Goal: Task Accomplishment & Management: Complete application form

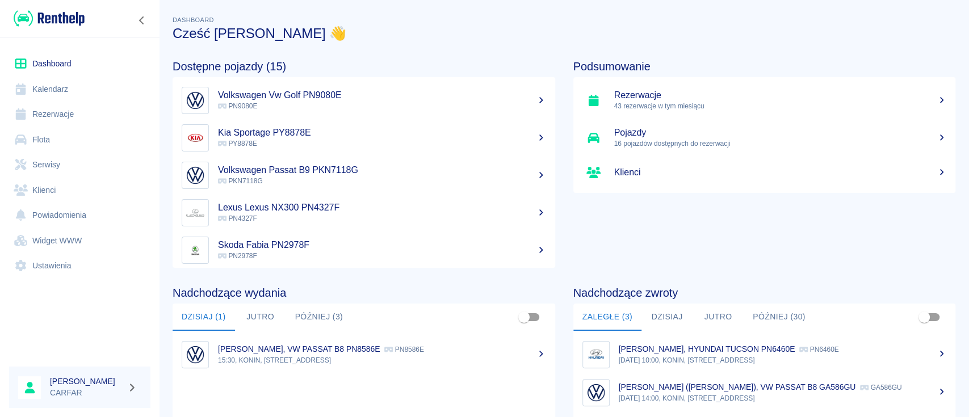
click at [73, 120] on link "Rezerwacje" at bounding box center [79, 115] width 141 height 26
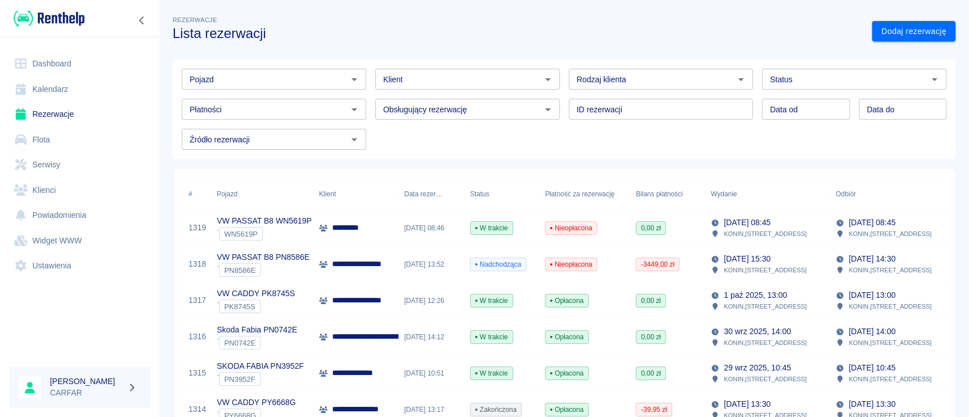
click at [189, 72] on div "Pojazd Pojazd" at bounding box center [274, 79] width 184 height 21
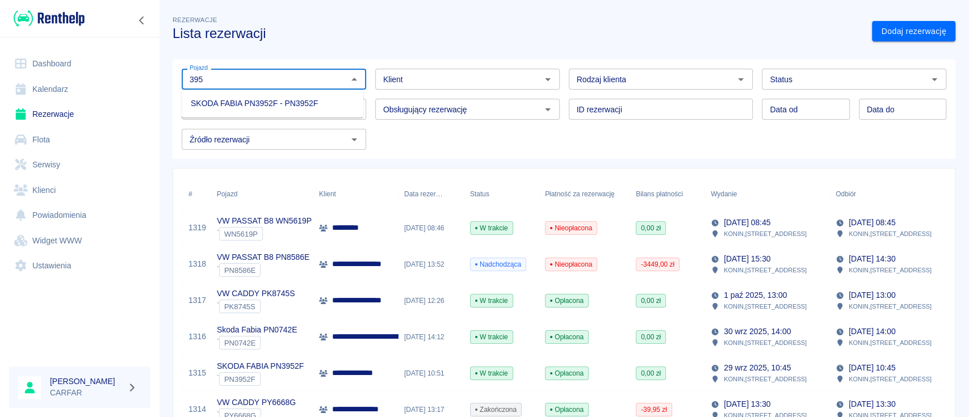
drag, startPoint x: 252, startPoint y: 80, endPoint x: 126, endPoint y: 74, distance: 126.2
click at [126, 74] on div "**********" at bounding box center [484, 208] width 969 height 417
click at [238, 102] on li "VW PASSAT B9 PKN3979G - PKN3979G" at bounding box center [273, 103] width 182 height 19
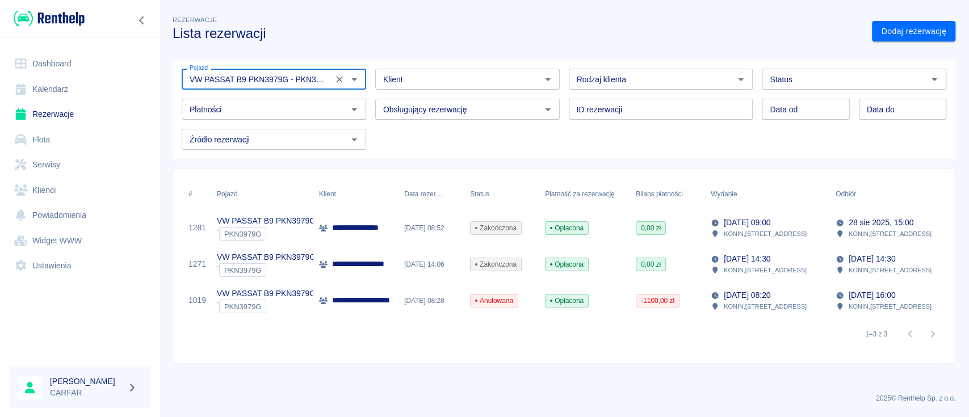
type input "VW PASSAT B9 PKN3979G - PKN3979G"
click at [367, 266] on p "**********" at bounding box center [373, 264] width 83 height 12
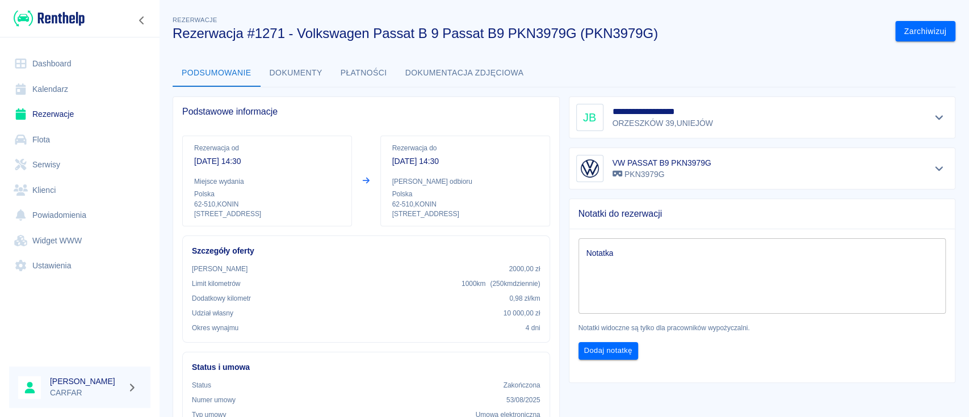
click at [313, 82] on button "Dokumenty" at bounding box center [296, 73] width 71 height 27
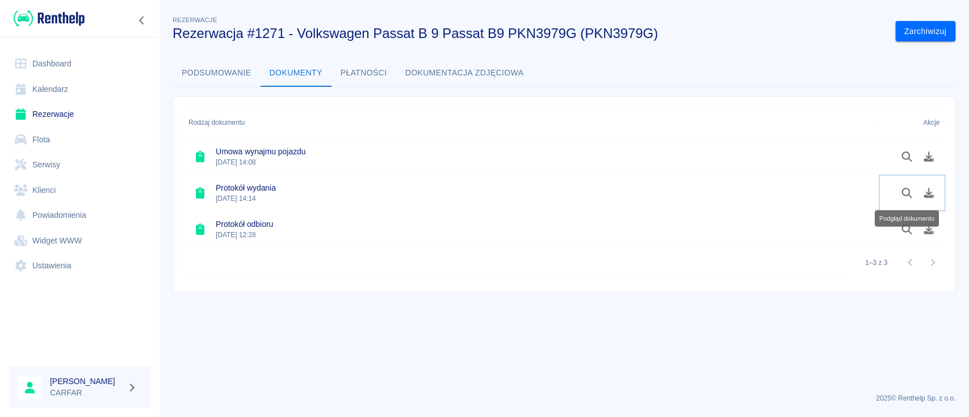
click at [909, 186] on button "Podgląd dokumentu" at bounding box center [907, 192] width 22 height 19
click at [52, 26] on img at bounding box center [49, 18] width 71 height 19
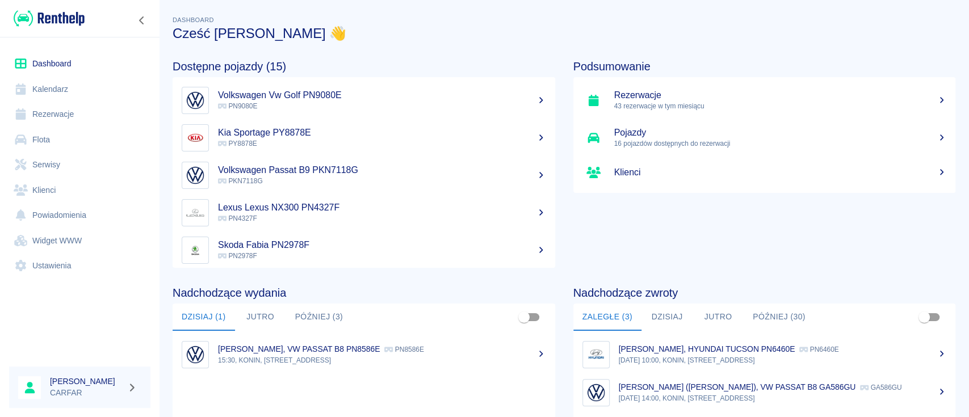
click at [60, 117] on link "Rezerwacje" at bounding box center [79, 115] width 141 height 26
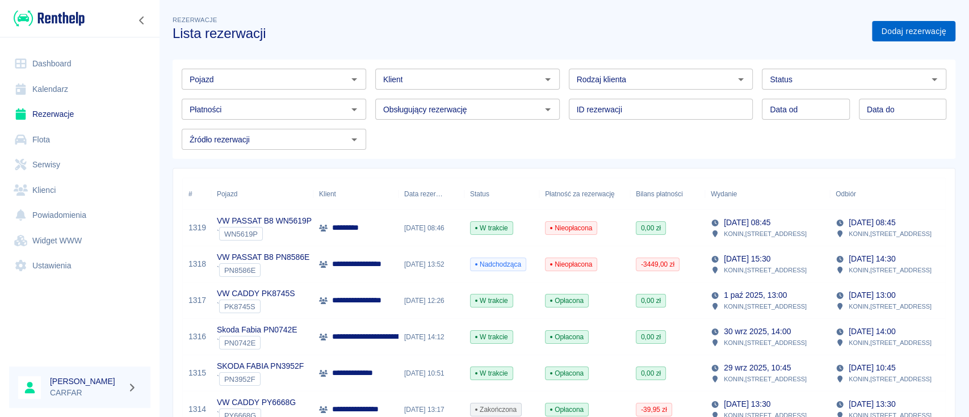
click at [915, 34] on link "Dodaj rezerwację" at bounding box center [913, 31] width 83 height 21
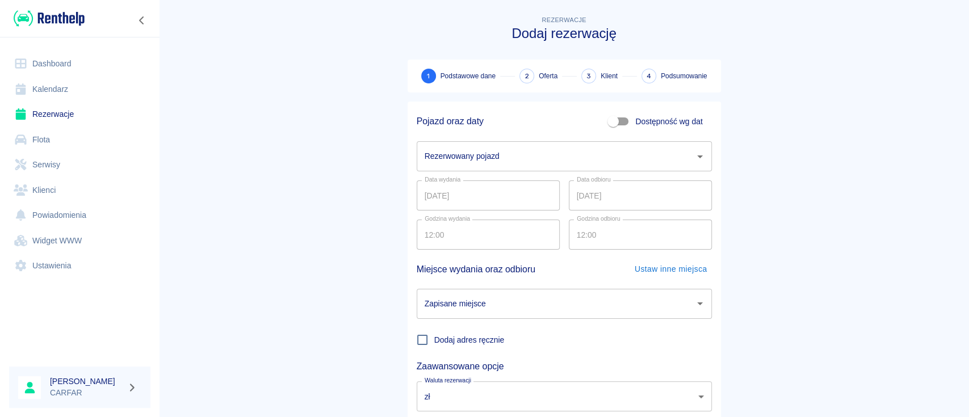
click at [659, 127] on span "Dostępność wg dat" at bounding box center [668, 122] width 67 height 12
click at [645, 127] on input "Dostępność wg dat" at bounding box center [613, 122] width 65 height 22
checkbox input "true"
click at [502, 201] on input "12:00" at bounding box center [484, 195] width 135 height 30
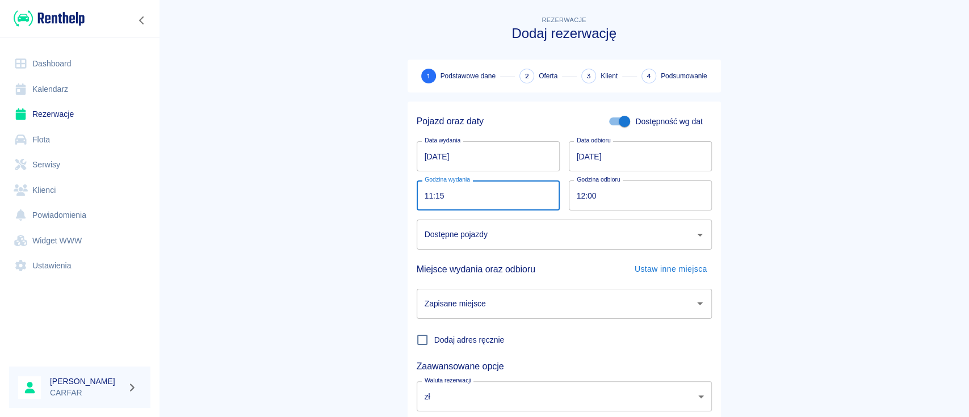
type input "11:15"
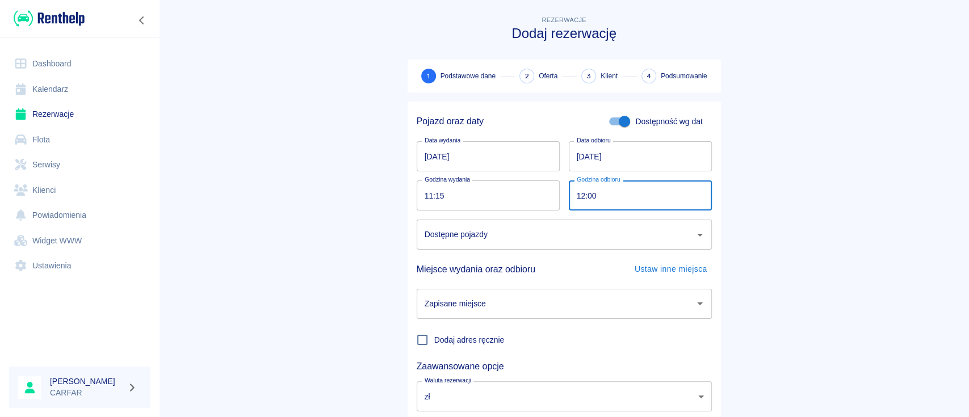
click at [646, 200] on input "12:00" at bounding box center [636, 195] width 135 height 30
type input "11:15"
click at [617, 239] on input "Dostępne pojazdy" at bounding box center [556, 235] width 268 height 20
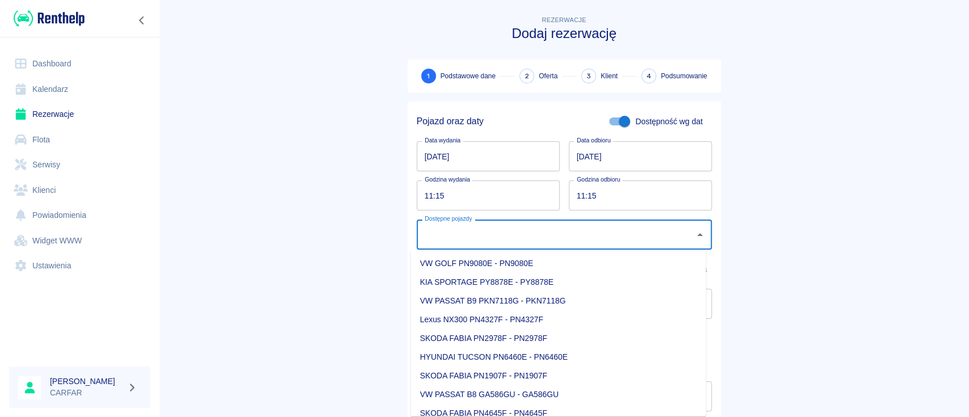
click at [558, 281] on li "KIA SPORTAGE PY8878E - PY8878E" at bounding box center [558, 282] width 295 height 19
type input "KIA SPORTAGE PY8878E - PY8878E"
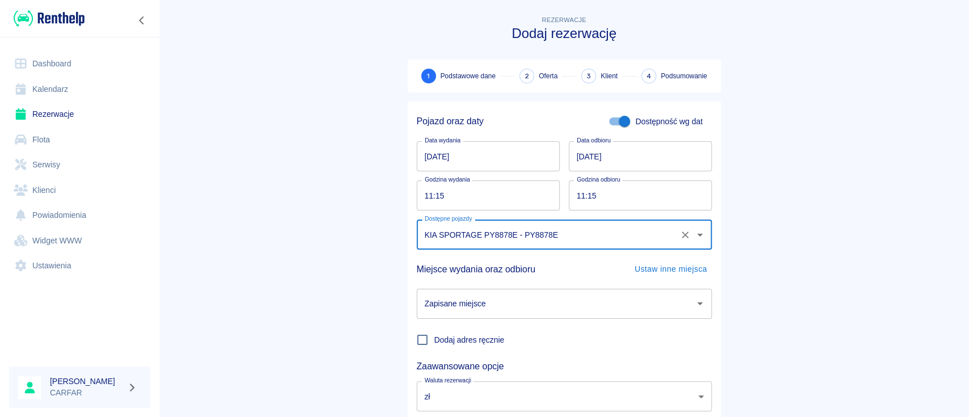
scroll to position [75, 0]
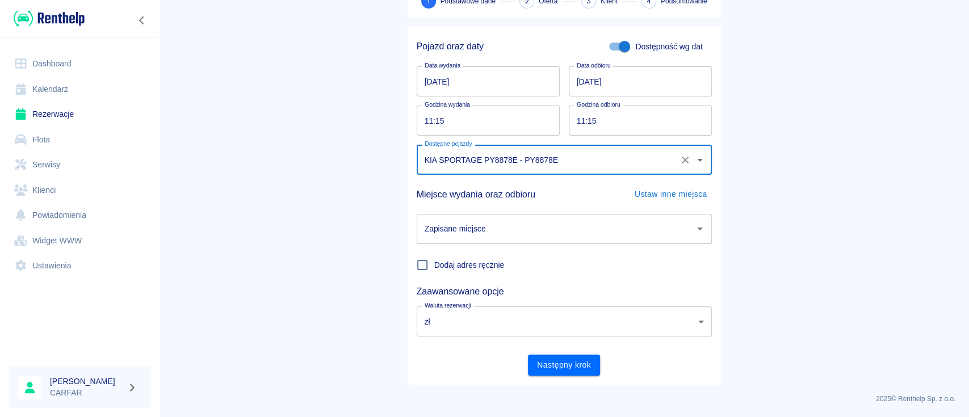
click at [491, 226] on input "Zapisane miejsce" at bounding box center [556, 229] width 268 height 20
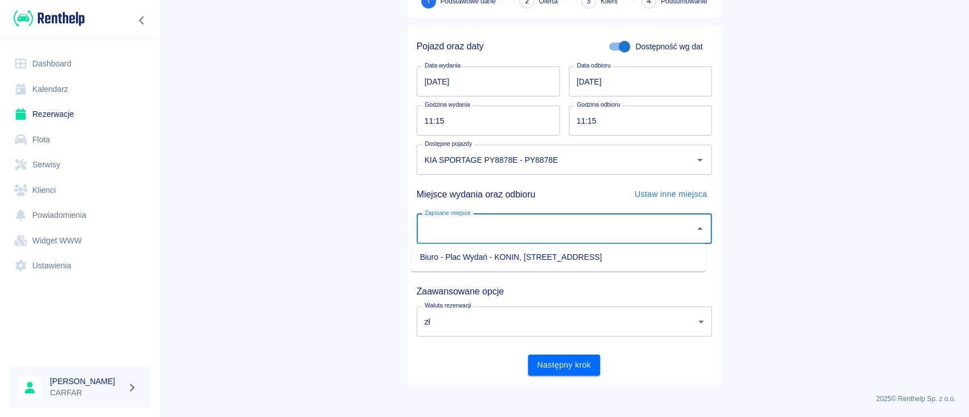
click at [517, 251] on li "Biuro - Plac Wydań - KONIN, [STREET_ADDRESS]" at bounding box center [558, 257] width 295 height 19
type input "Biuro - Plac Wydań - KONIN, [STREET_ADDRESS]"
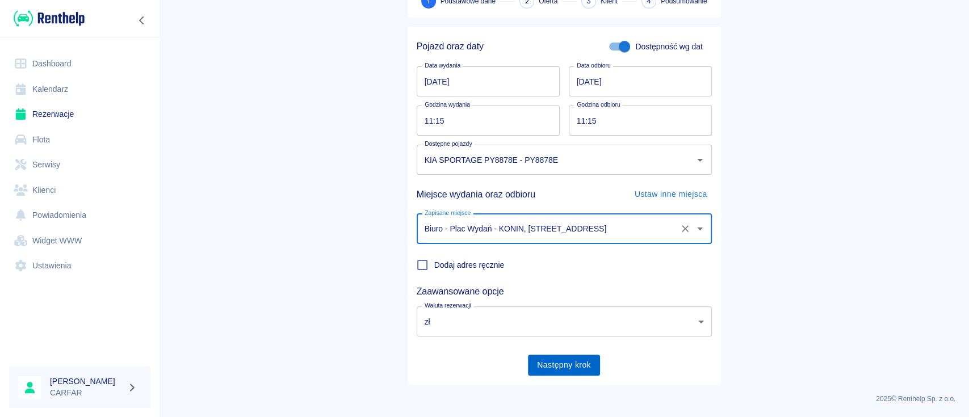
click at [575, 366] on button "Następny krok" at bounding box center [564, 365] width 72 height 21
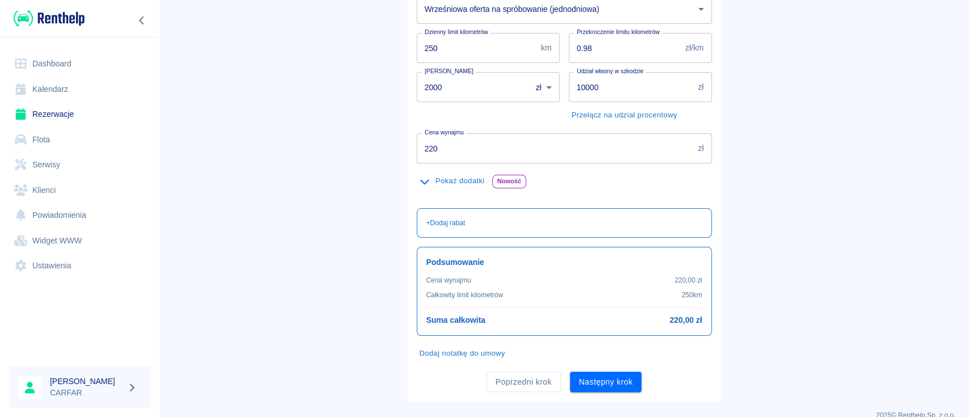
scroll to position [192, 0]
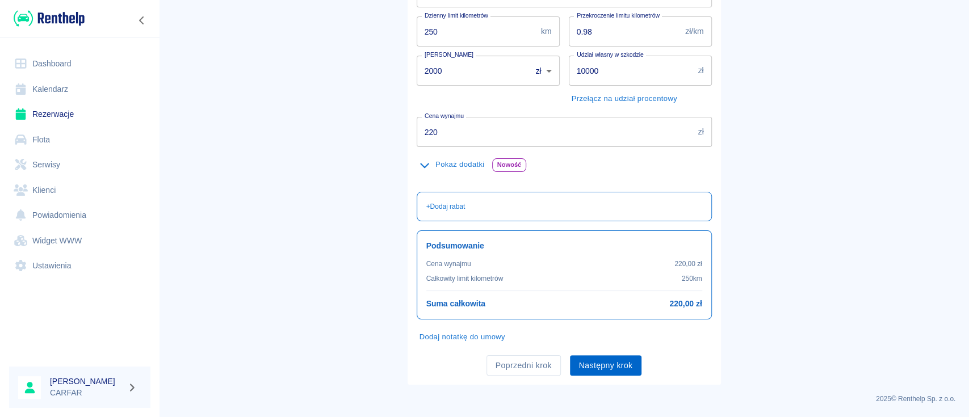
click at [622, 369] on button "Następny krok" at bounding box center [606, 365] width 72 height 21
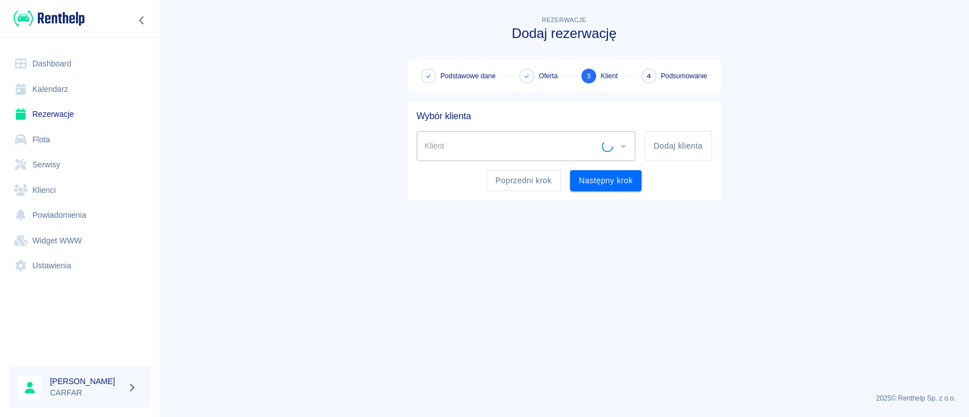
scroll to position [0, 0]
click at [590, 145] on input "Klient" at bounding box center [518, 146] width 192 height 20
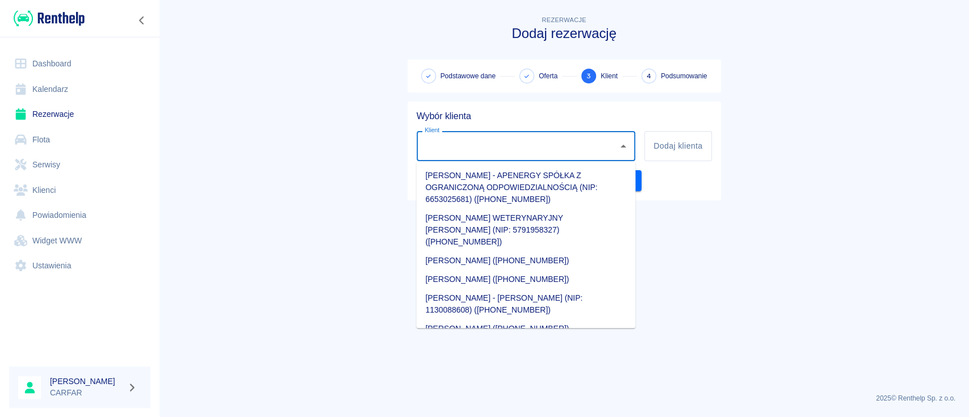
type input "M"
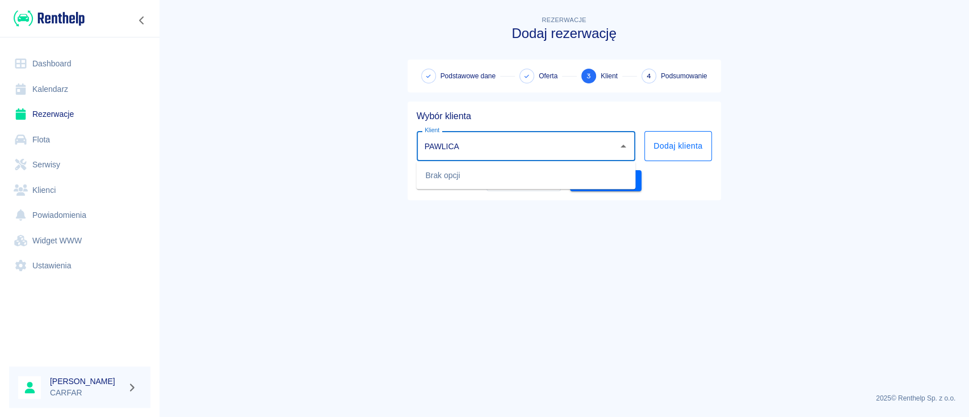
type input "PAWLICA"
click at [678, 145] on button "Dodaj klienta" at bounding box center [677, 146] width 67 height 30
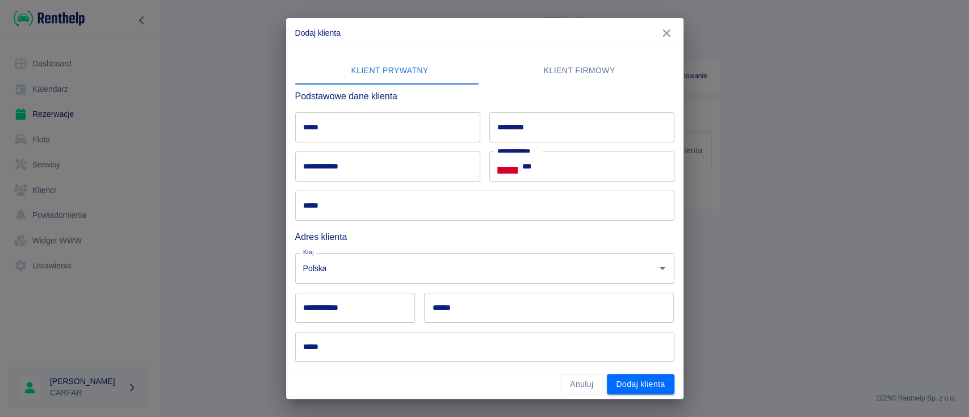
click at [388, 137] on input "*****" at bounding box center [387, 127] width 185 height 30
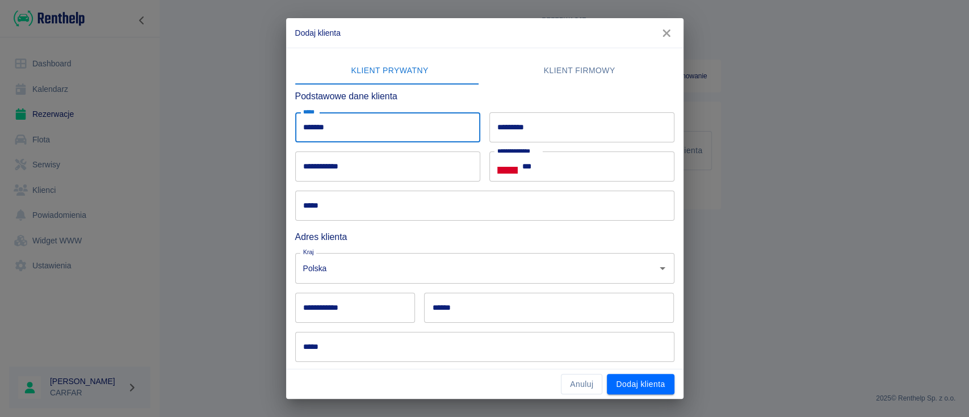
type input "******"
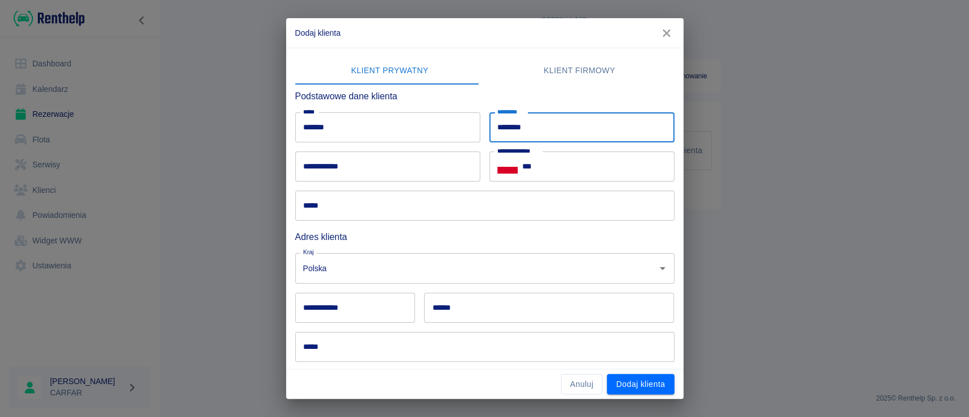
type input "********"
click at [595, 167] on input "***" at bounding box center [598, 167] width 152 height 30
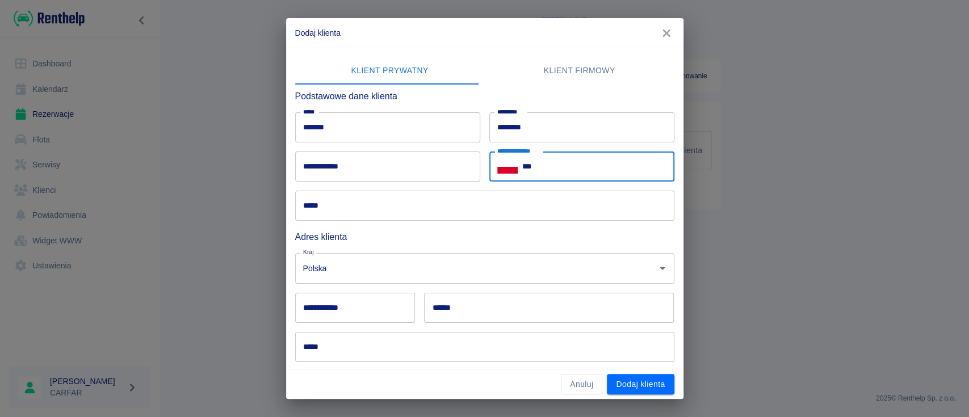
click at [514, 158] on div "**********" at bounding box center [581, 167] width 185 height 30
click at [507, 171] on icon "Select country" at bounding box center [507, 170] width 20 height 7
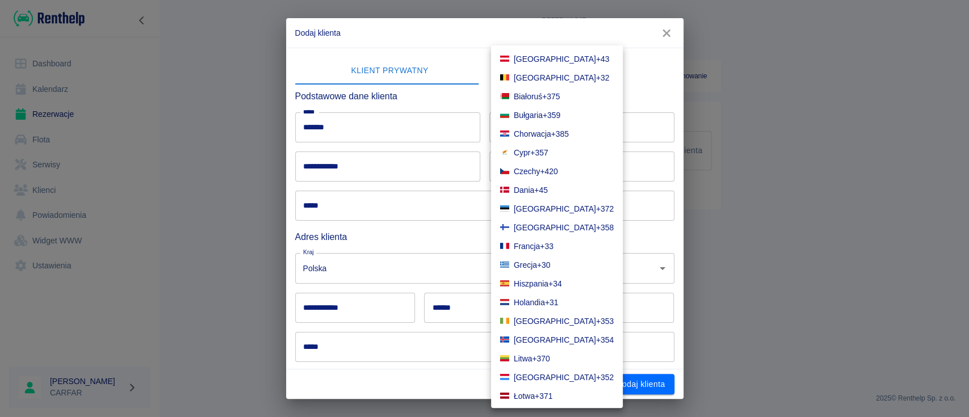
click at [549, 190] on li "Dania +45" at bounding box center [557, 190] width 132 height 19
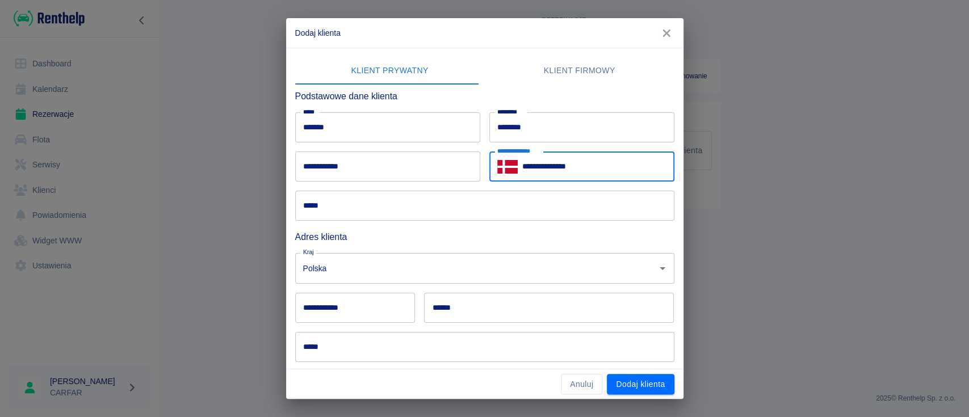
type input "**********"
click at [368, 183] on div "***** *****" at bounding box center [480, 201] width 388 height 39
click at [368, 169] on input "**********" at bounding box center [387, 167] width 185 height 30
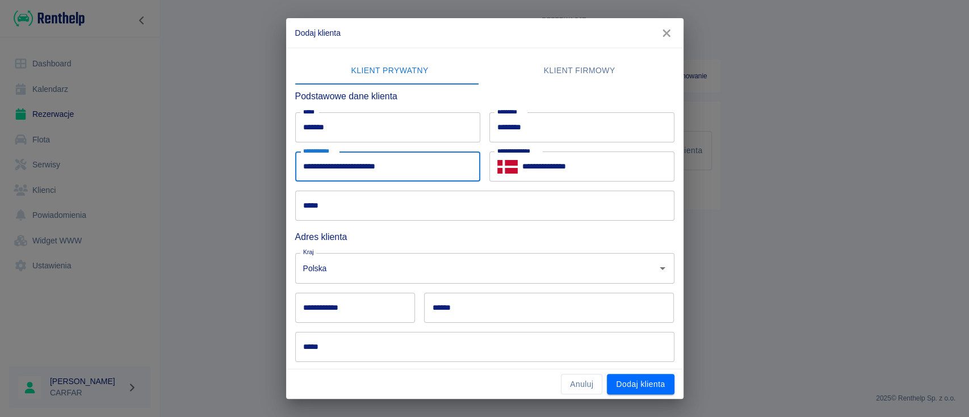
type input "**********"
click at [475, 206] on input "*****" at bounding box center [484, 206] width 379 height 30
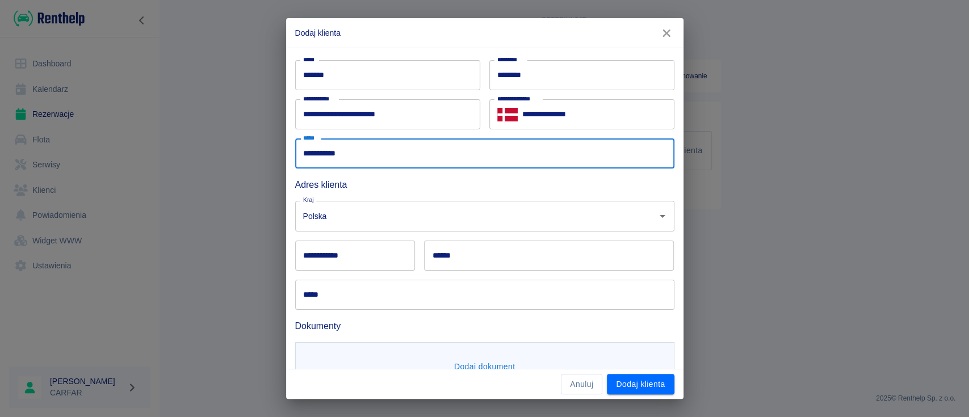
scroll to position [75, 0]
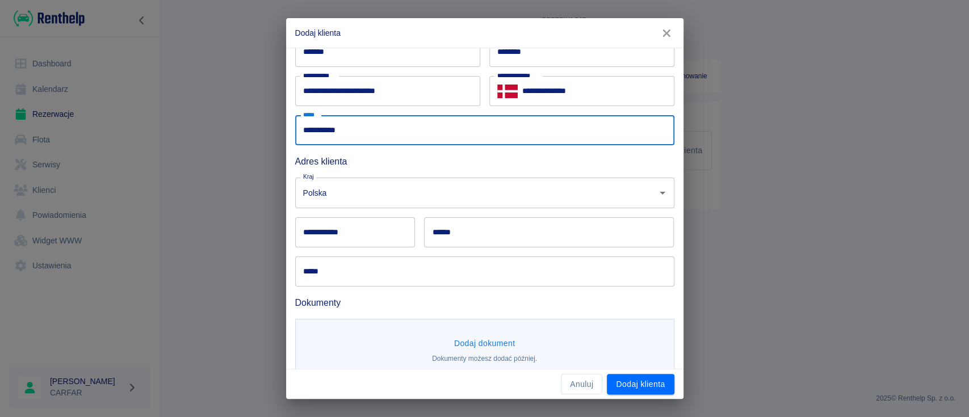
type input "**********"
click at [381, 236] on input "**********" at bounding box center [355, 232] width 120 height 30
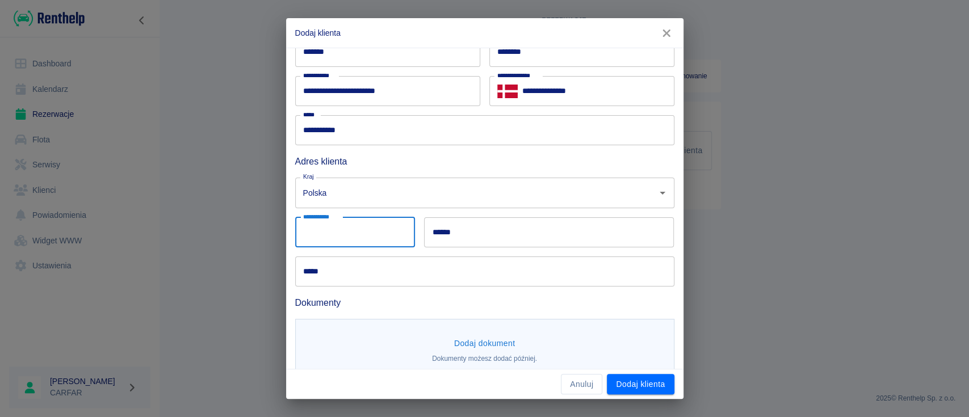
click at [301, 268] on input "*****" at bounding box center [484, 272] width 379 height 30
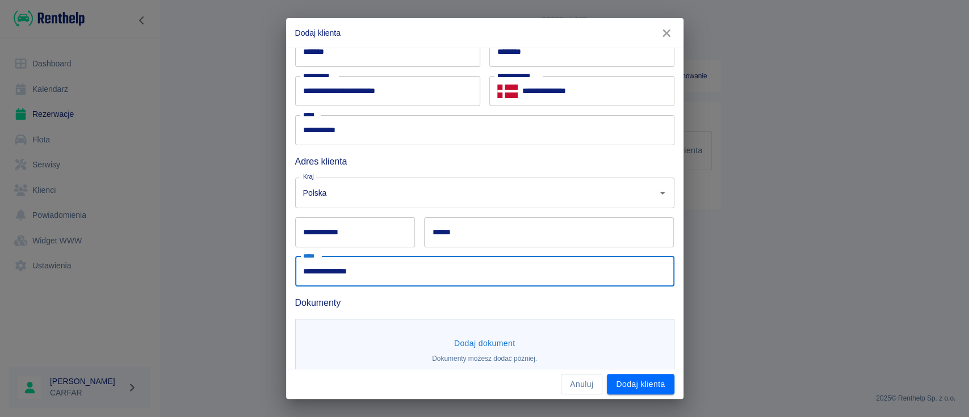
type input "**********"
click at [354, 242] on input "**********" at bounding box center [355, 232] width 120 height 30
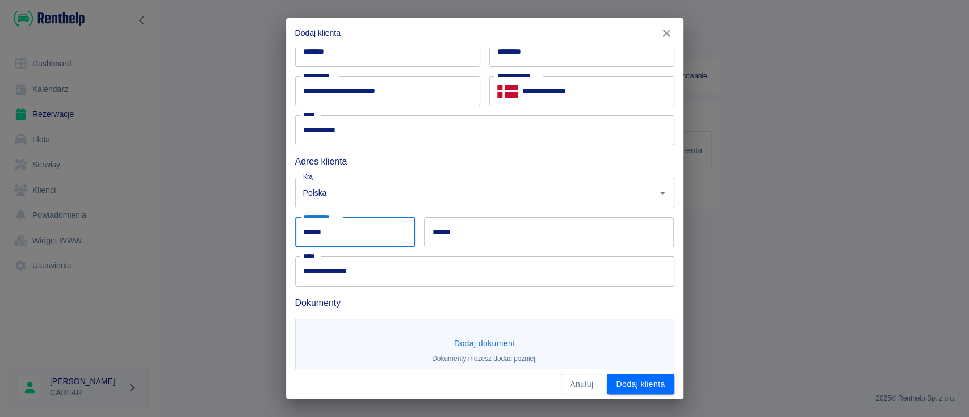
type input "******"
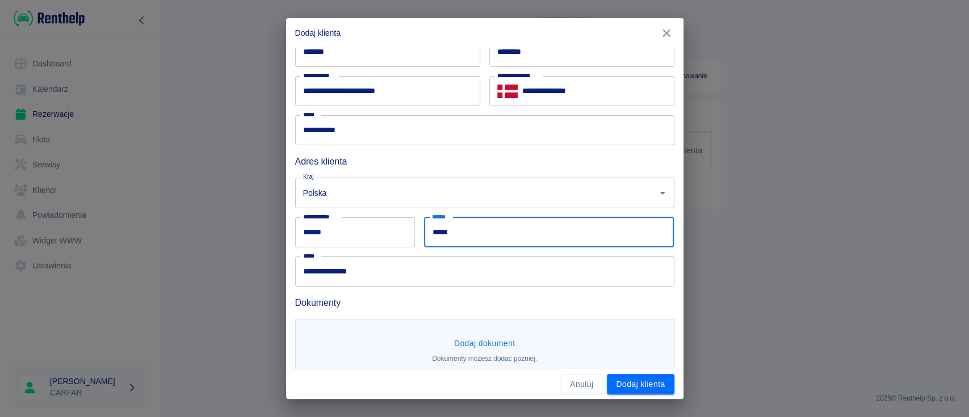
type input "*****"
drag, startPoint x: 387, startPoint y: 270, endPoint x: 215, endPoint y: 253, distance: 172.8
click at [215, 253] on div "**********" at bounding box center [484, 208] width 969 height 417
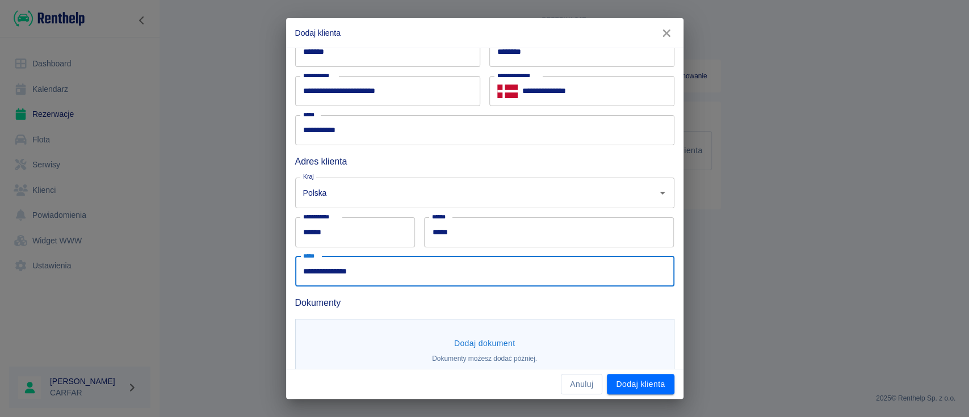
click at [375, 279] on input "**********" at bounding box center [484, 272] width 379 height 30
drag, startPoint x: 384, startPoint y: 270, endPoint x: 171, endPoint y: 272, distance: 212.8
click at [171, 272] on div "**********" at bounding box center [484, 208] width 969 height 417
paste input "*********"
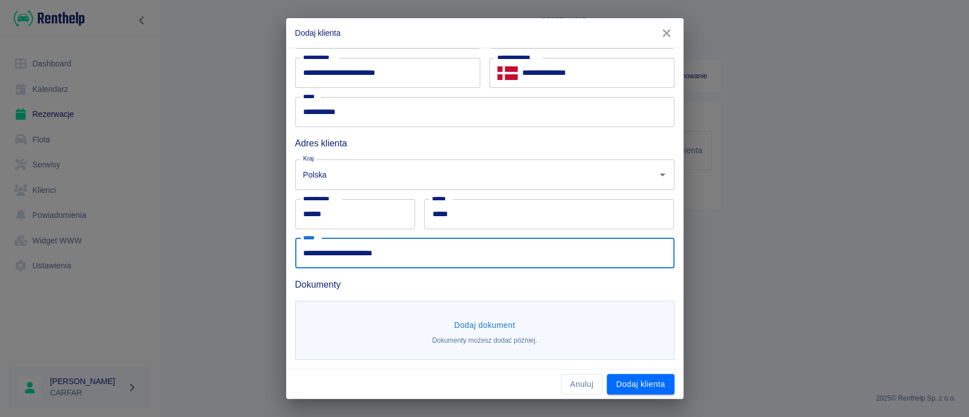
type input "**********"
click at [484, 320] on button "Dodaj dokument" at bounding box center [484, 325] width 70 height 21
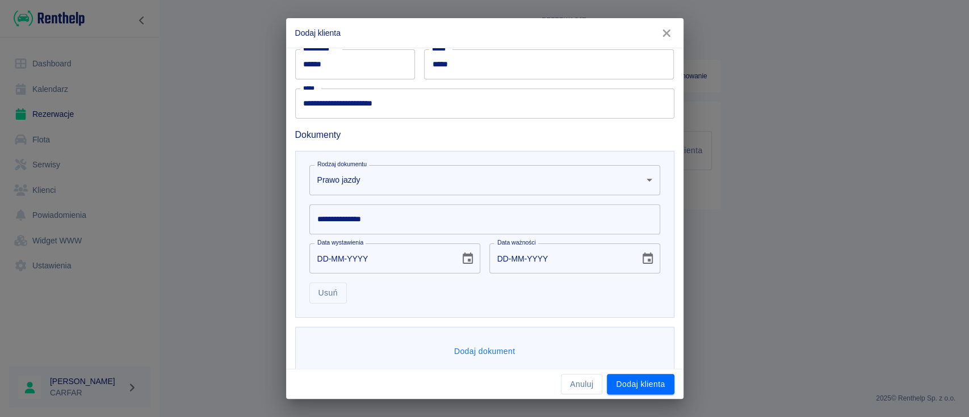
scroll to position [259, 0]
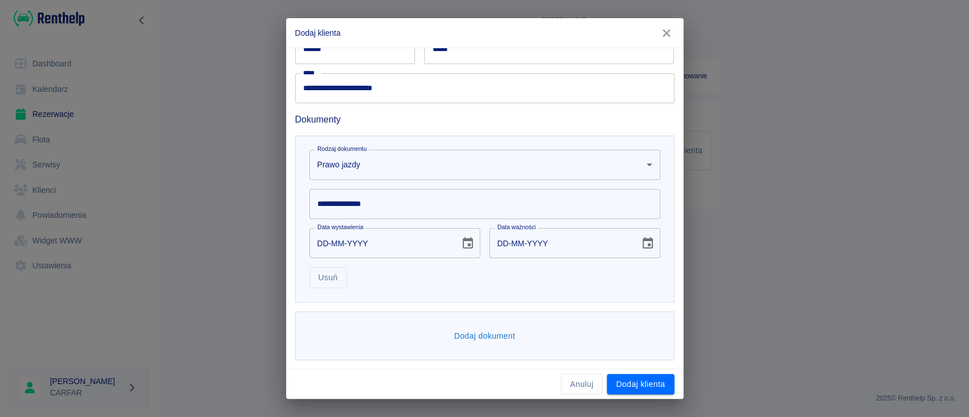
click at [398, 196] on input "**********" at bounding box center [484, 204] width 351 height 30
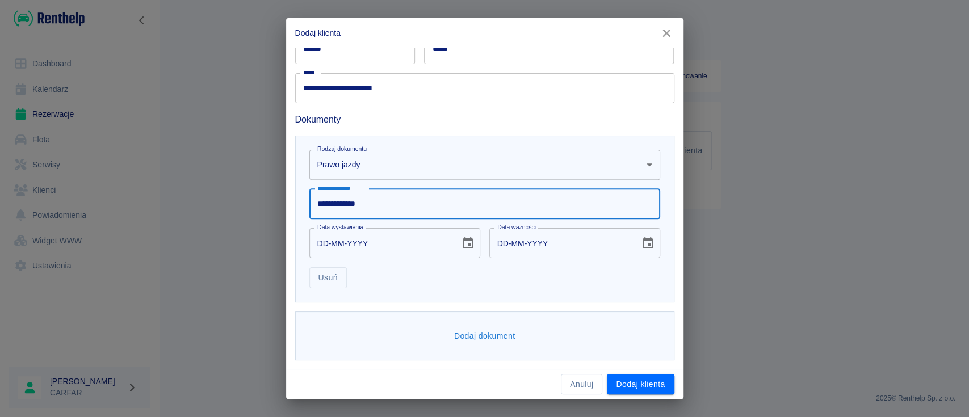
type input "**********"
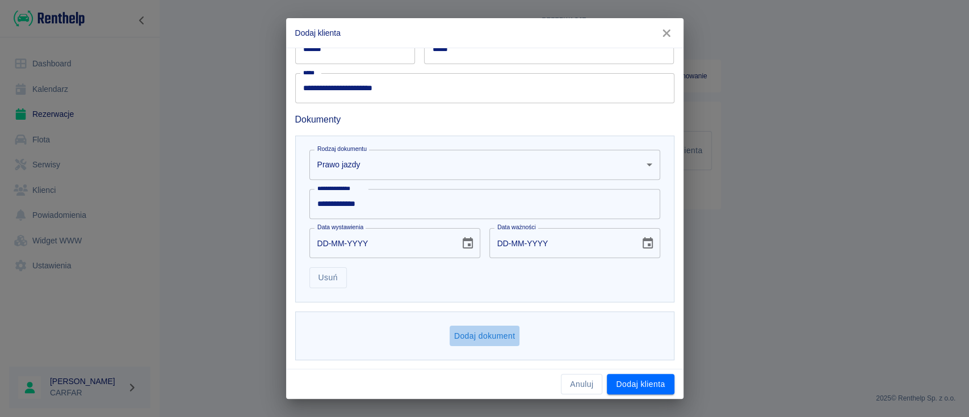
click at [476, 337] on button "Dodaj dokument" at bounding box center [484, 336] width 70 height 21
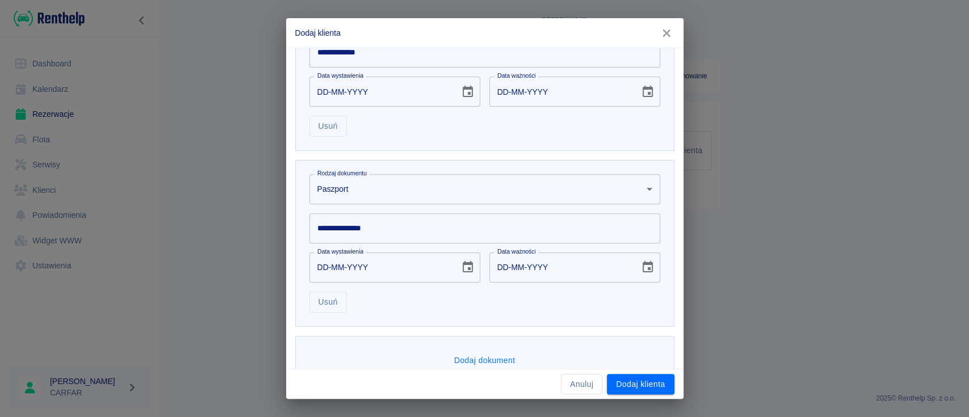
click at [407, 183] on body "**********" at bounding box center [484, 208] width 969 height 417
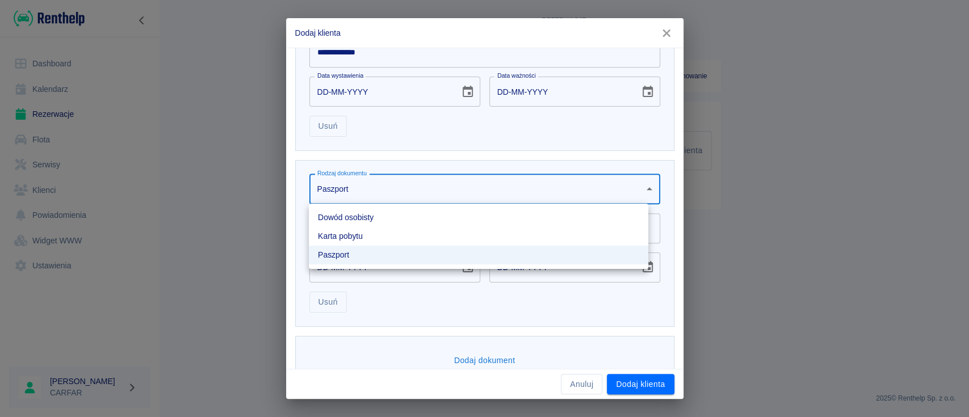
click at [406, 220] on li "Dowód osobisty" at bounding box center [478, 217] width 339 height 19
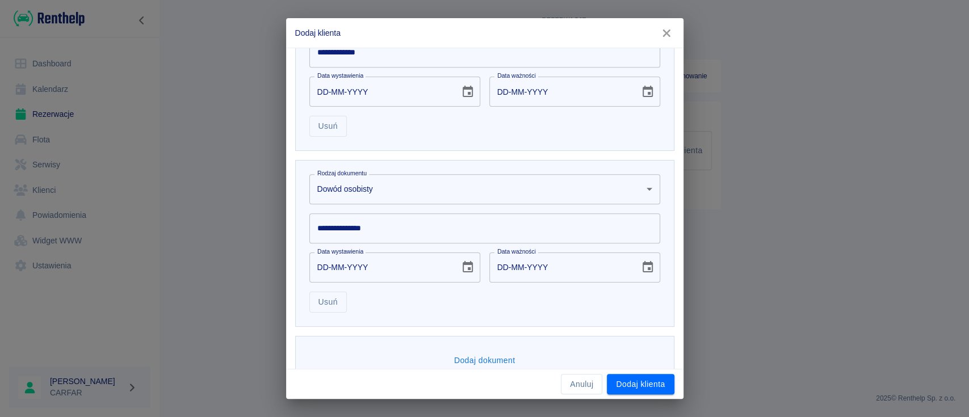
click at [409, 223] on input "**********" at bounding box center [484, 228] width 351 height 30
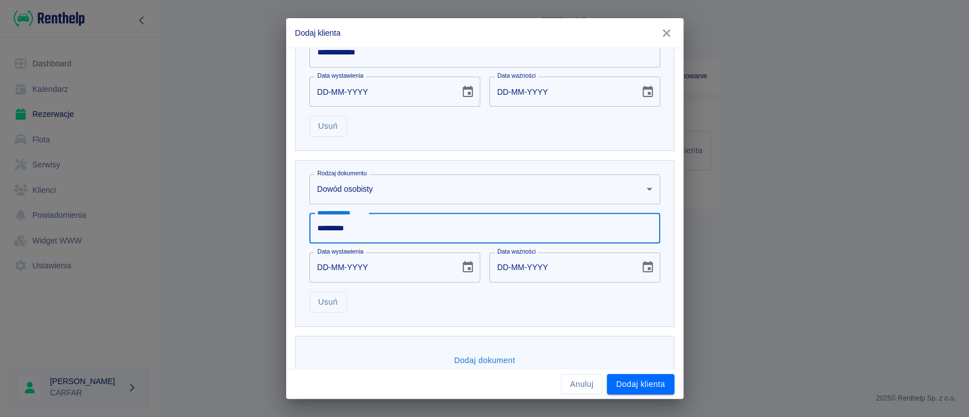
type input "*********"
click at [401, 265] on input "DD-MM-YYYY" at bounding box center [380, 268] width 142 height 30
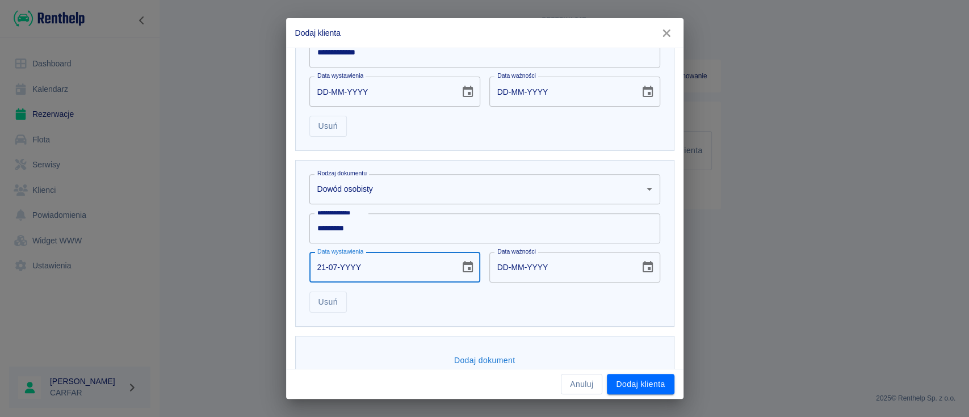
type input "21-07-0002"
type input "21-07-0012"
type input "21-07-0020"
type input "21-07-0030"
type input "21-07-0202"
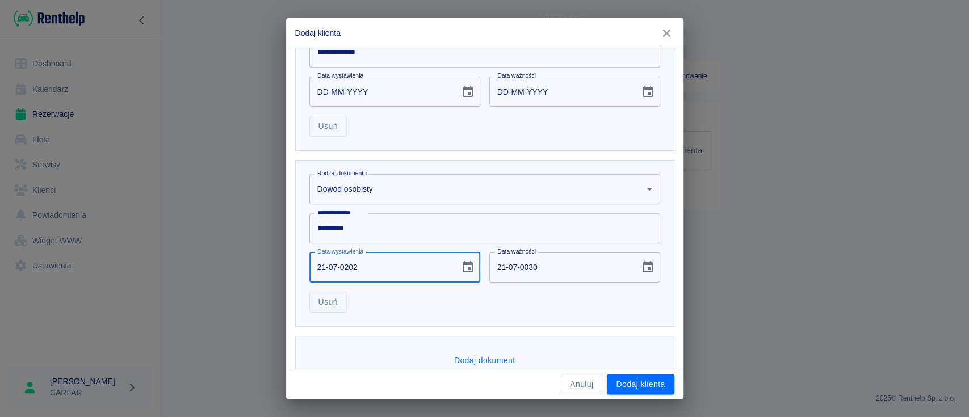
type input "21-07-0212"
type input "[DATE]"
click at [430, 302] on div "Usuń" at bounding box center [480, 298] width 360 height 30
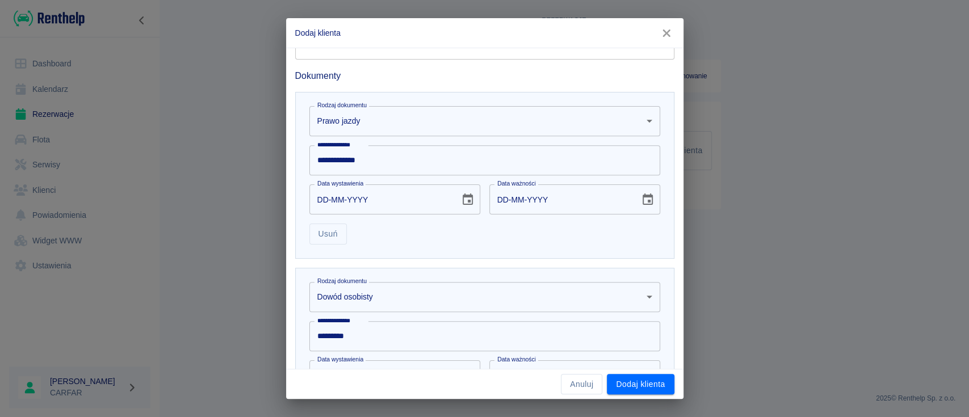
scroll to position [435, 0]
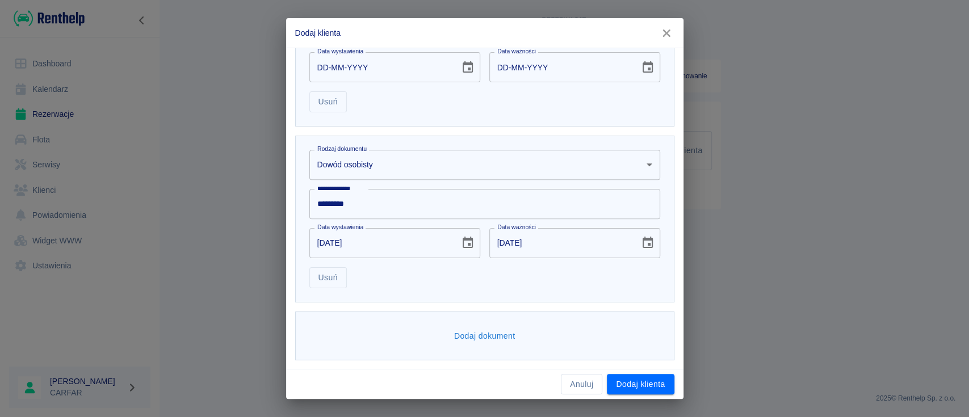
click at [638, 383] on button "Dodaj klienta" at bounding box center [640, 384] width 67 height 21
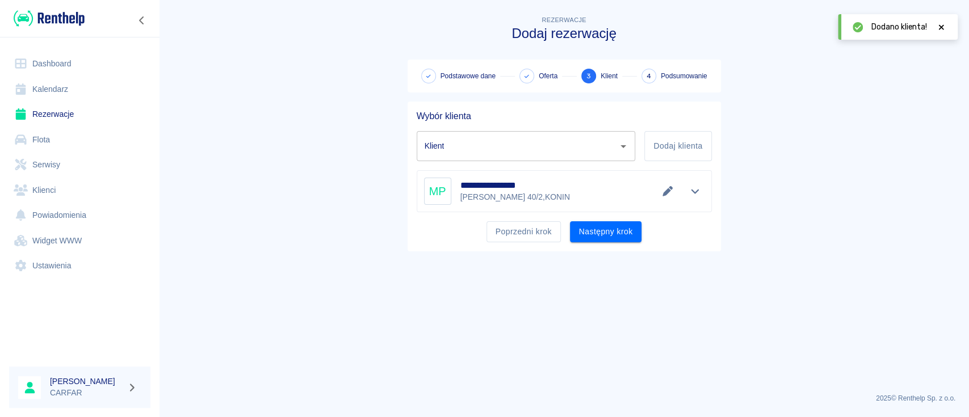
type input "[PERSON_NAME] ([PHONE_NUMBER])"
click at [614, 235] on button "Następny krok" at bounding box center [606, 231] width 72 height 21
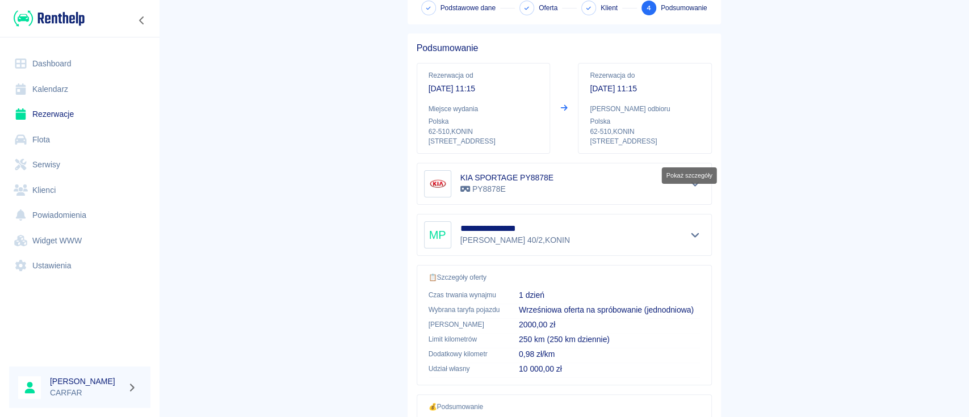
scroll to position [151, 0]
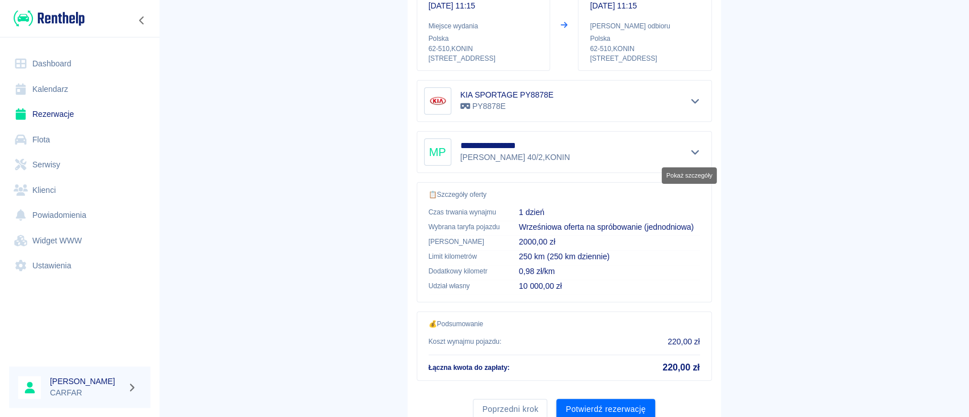
click at [689, 148] on icon "Pokaż szczegóły" at bounding box center [694, 152] width 13 height 10
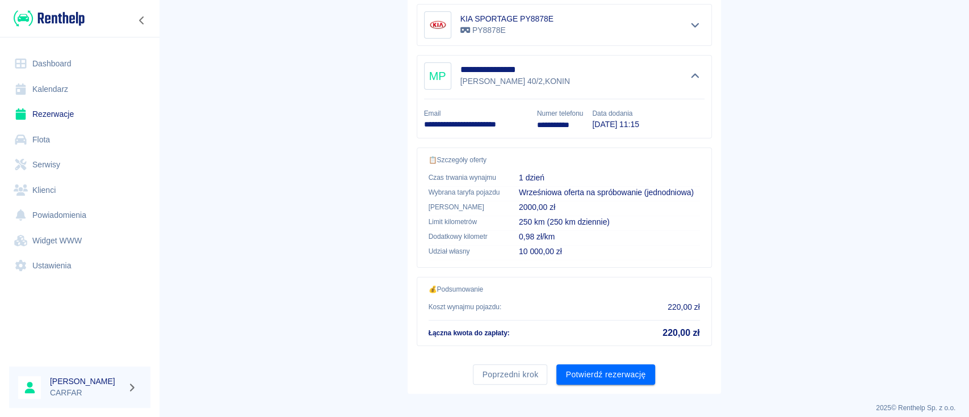
scroll to position [0, 0]
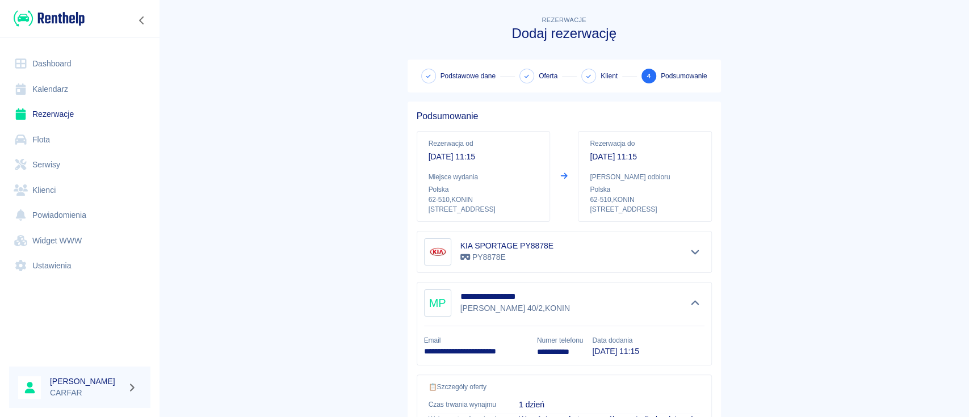
click at [69, 56] on link "Dashboard" at bounding box center [79, 64] width 141 height 26
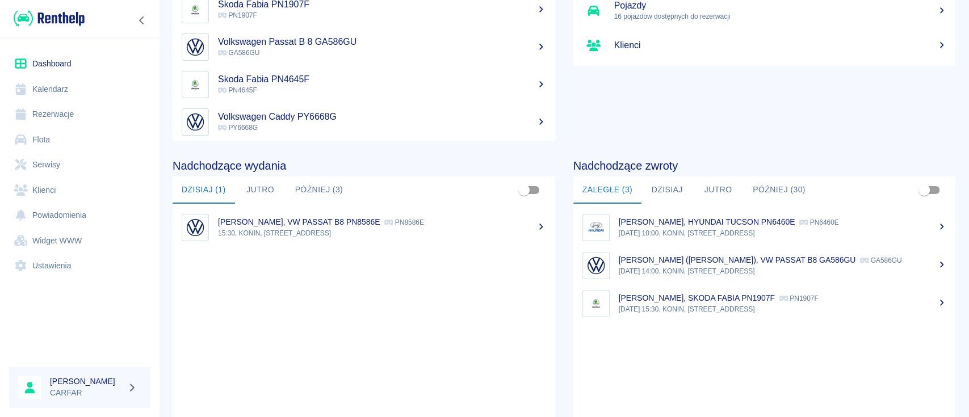
scroll to position [151, 0]
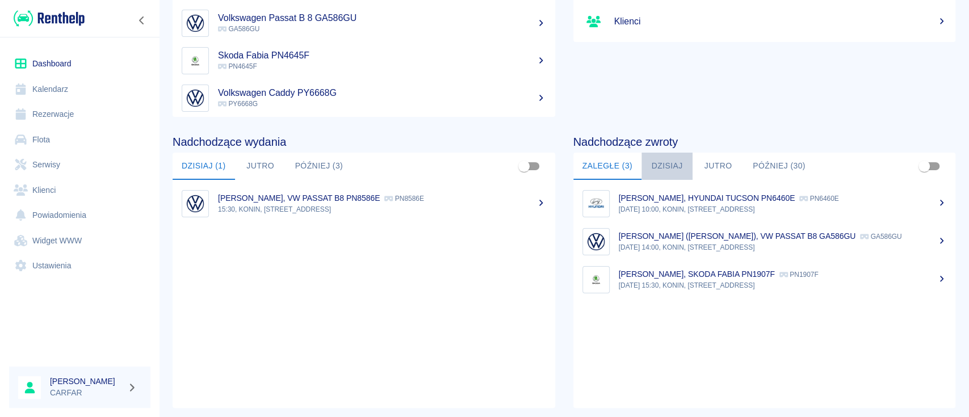
click at [658, 159] on button "Dzisiaj" at bounding box center [666, 166] width 51 height 27
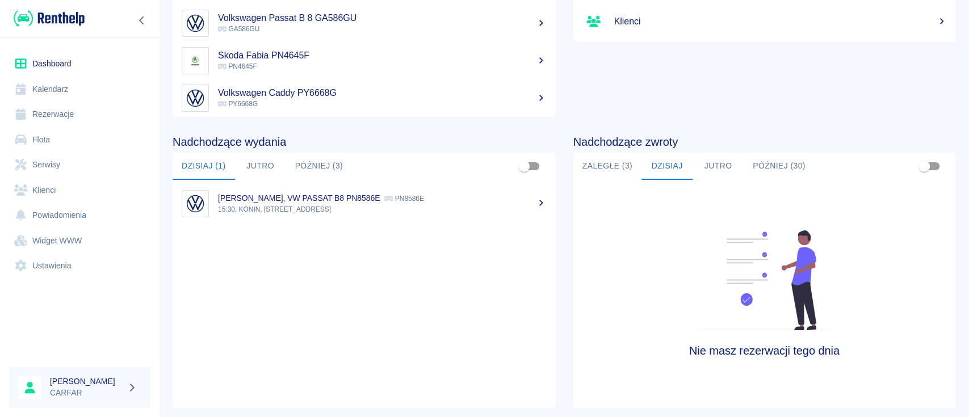
click at [588, 170] on button "Zaległe (3)" at bounding box center [607, 166] width 68 height 27
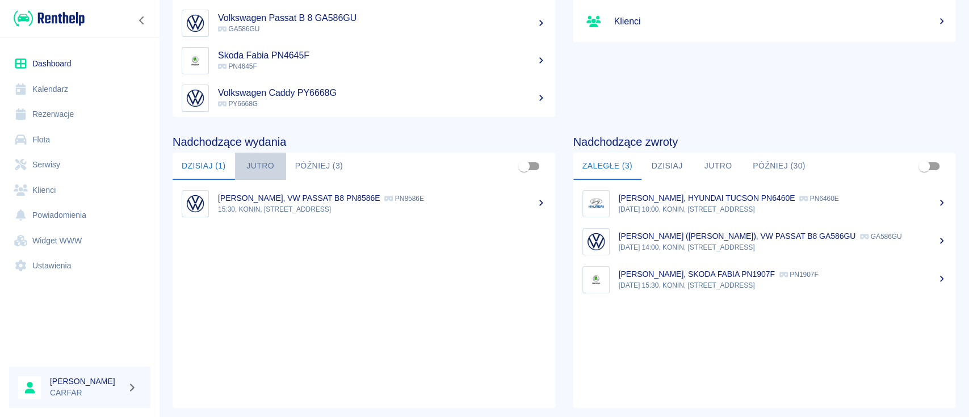
click at [261, 164] on button "Jutro" at bounding box center [260, 166] width 51 height 27
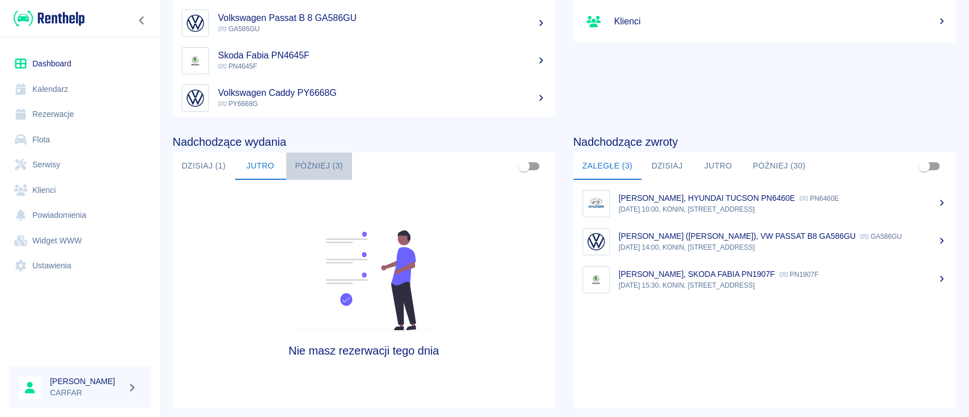
click at [314, 164] on button "Później (3)" at bounding box center [319, 166] width 66 height 27
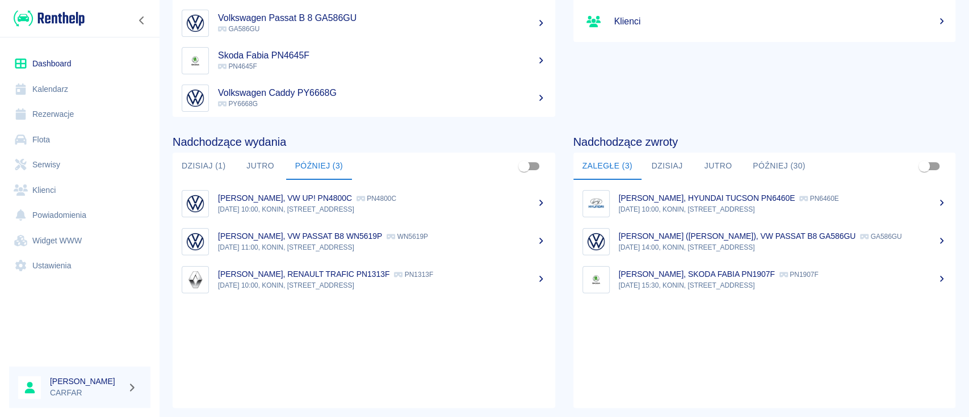
click at [536, 237] on icon at bounding box center [541, 241] width 10 height 8
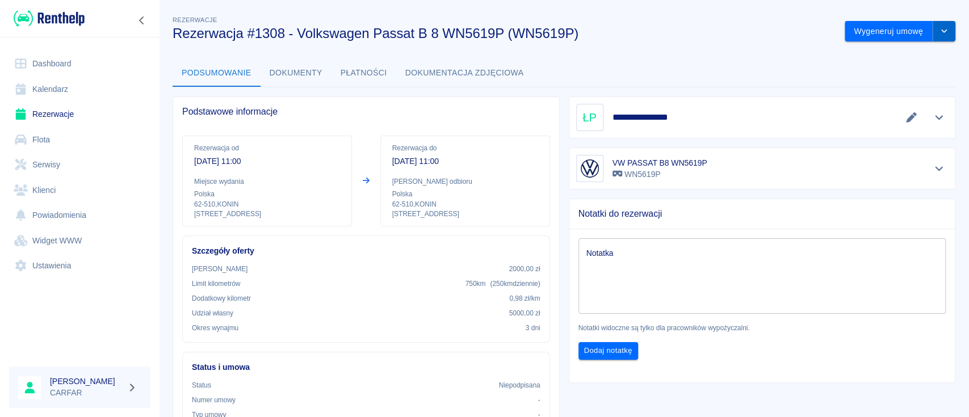
click at [932, 24] on button "drop-down" at bounding box center [943, 31] width 23 height 21
click at [911, 89] on li "Anuluj rezerwację" at bounding box center [888, 92] width 92 height 19
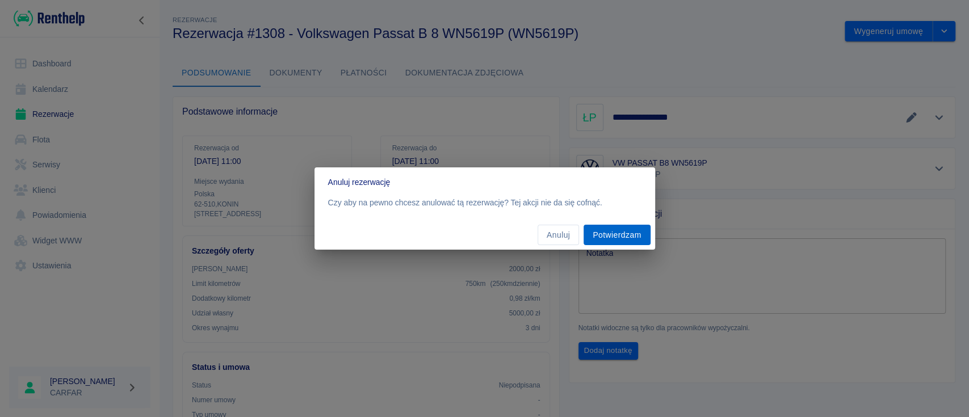
click at [617, 235] on button "Potwierdzam" at bounding box center [616, 235] width 66 height 21
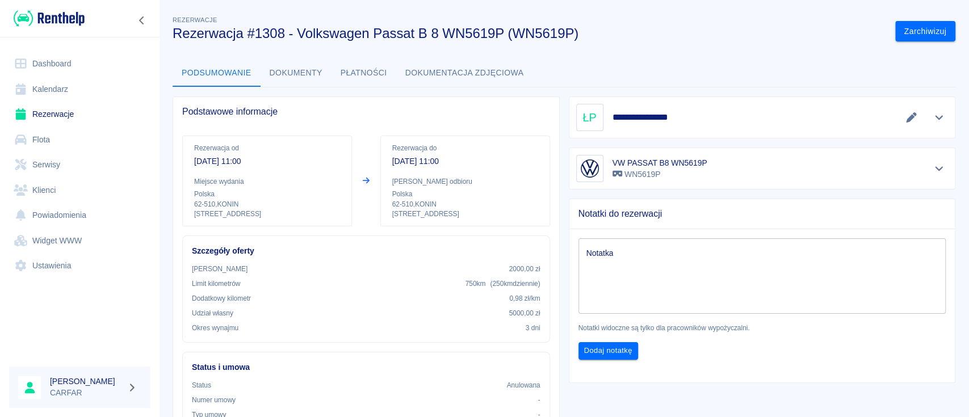
click at [55, 13] on img at bounding box center [49, 18] width 71 height 19
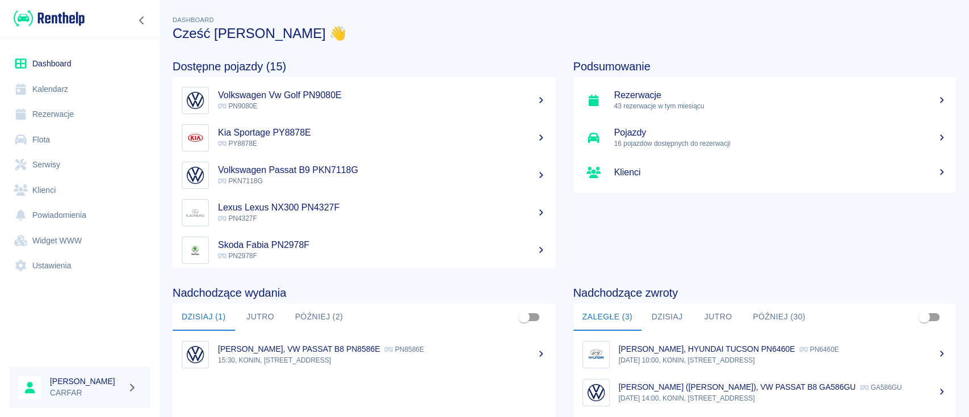
scroll to position [151, 0]
click at [320, 316] on button "Później (2)" at bounding box center [319, 317] width 66 height 27
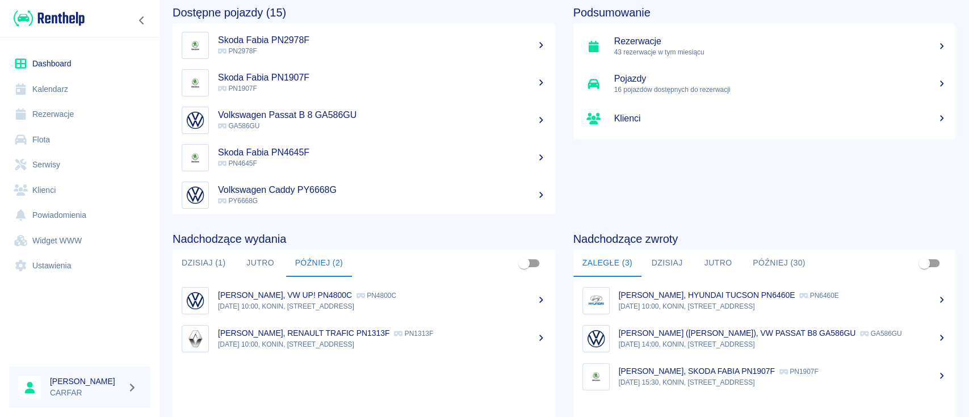
scroll to position [0, 0]
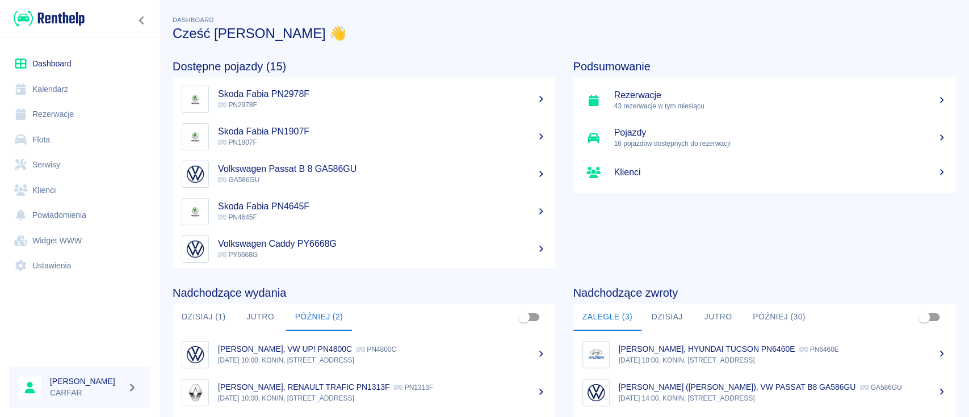
click at [213, 315] on button "Dzisiaj (1)" at bounding box center [204, 317] width 62 height 27
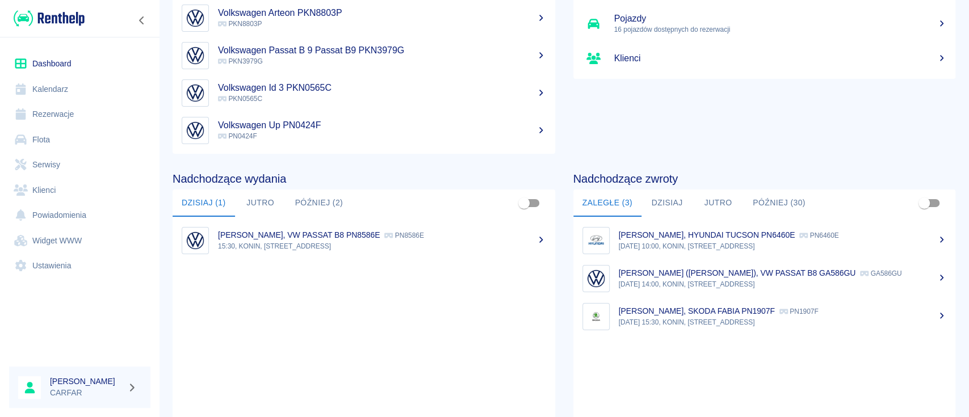
scroll to position [151, 0]
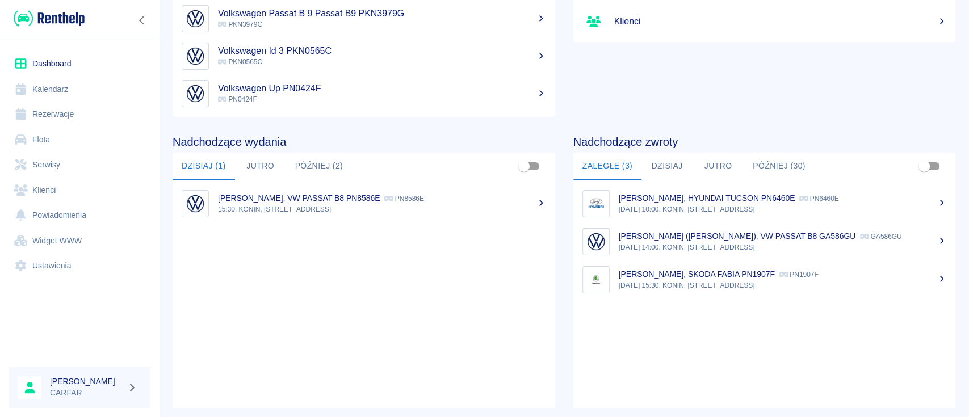
click at [663, 167] on button "Dzisiaj" at bounding box center [666, 166] width 51 height 27
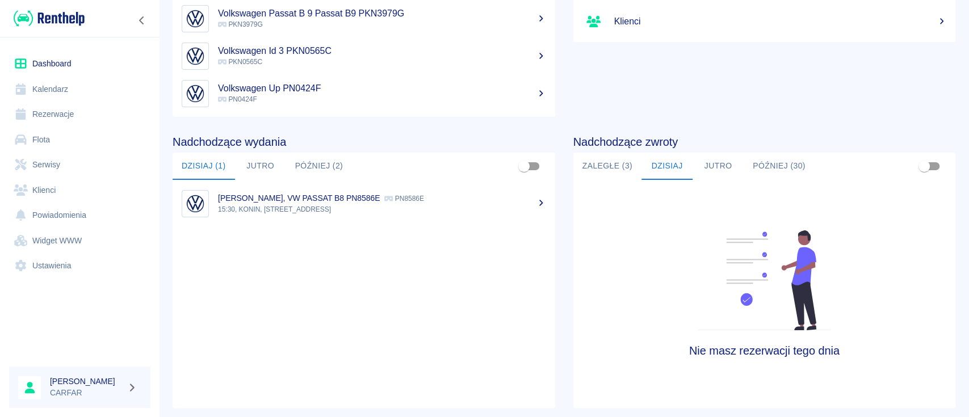
click at [627, 164] on button "Zaległe (3)" at bounding box center [607, 166] width 68 height 27
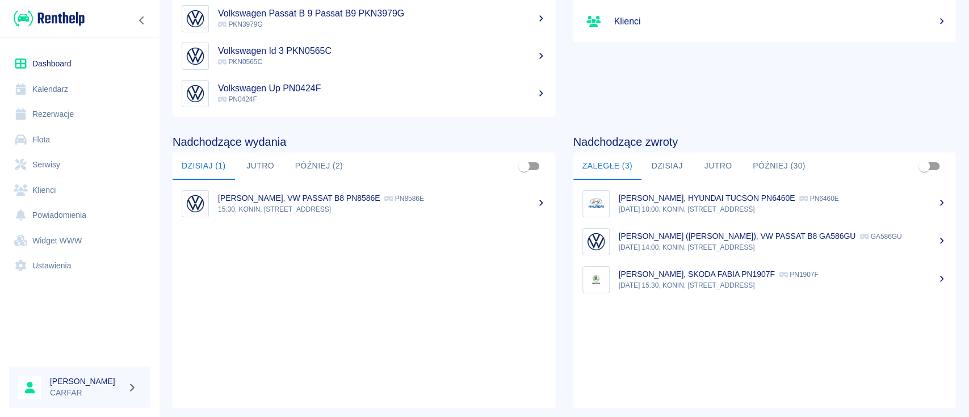
click at [254, 161] on button "Jutro" at bounding box center [260, 166] width 51 height 27
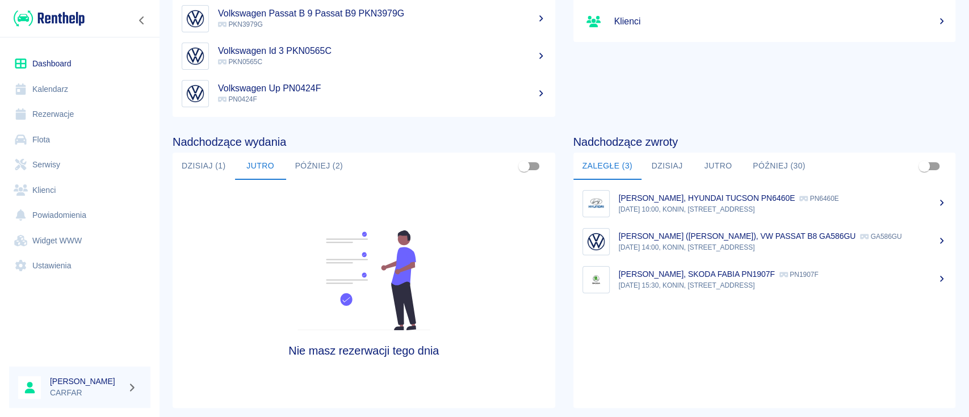
click at [313, 167] on button "Później (2)" at bounding box center [319, 166] width 66 height 27
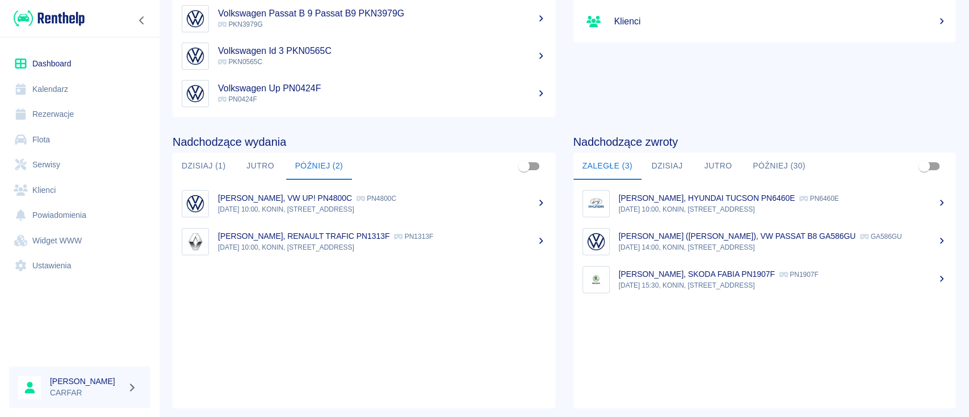
click at [209, 170] on button "Dzisiaj (1)" at bounding box center [204, 166] width 62 height 27
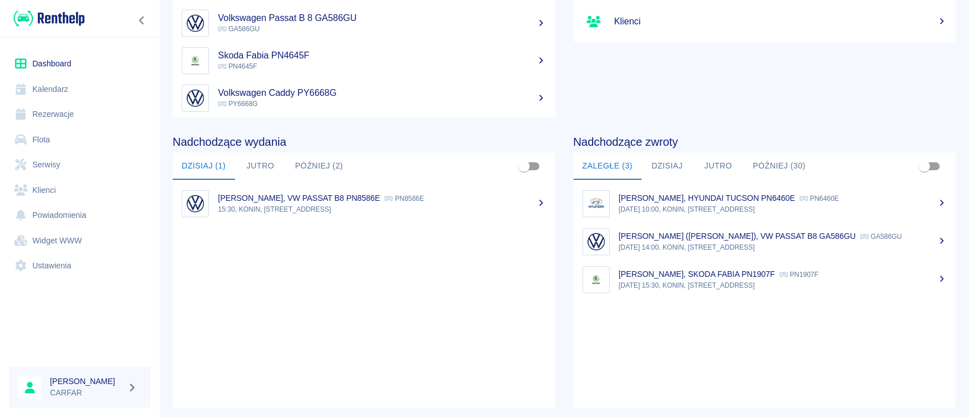
click at [261, 165] on button "Jutro" at bounding box center [260, 166] width 51 height 27
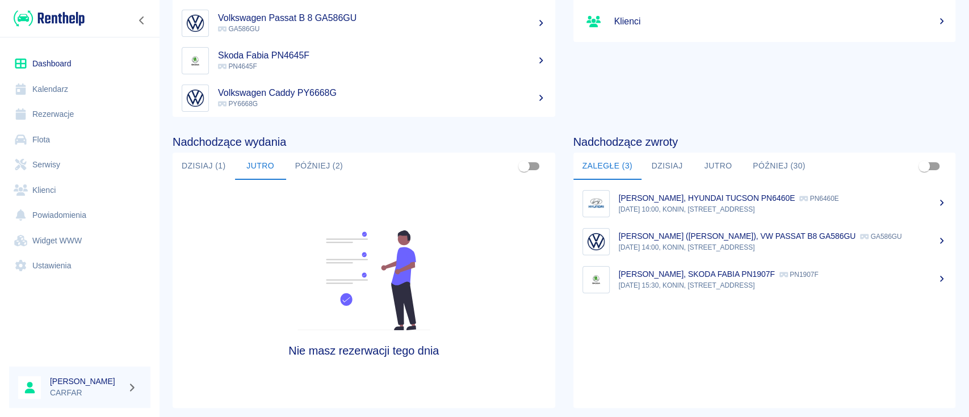
click at [328, 170] on button "Później (2)" at bounding box center [319, 166] width 66 height 27
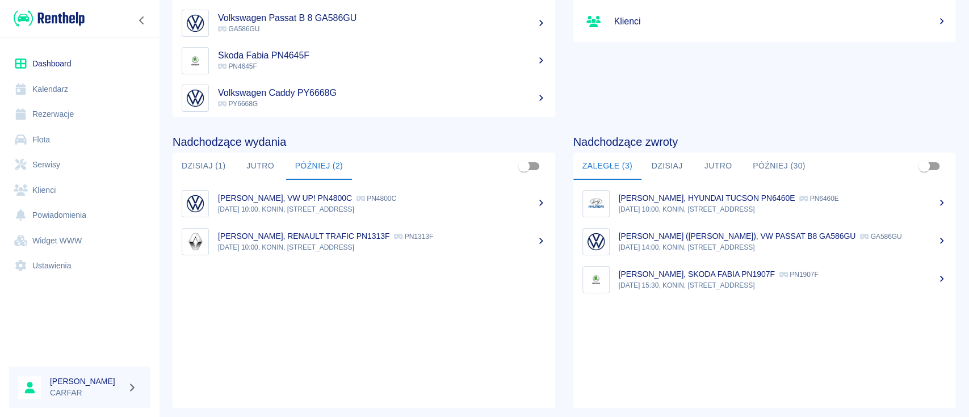
click at [222, 167] on button "Dzisiaj (1)" at bounding box center [204, 166] width 62 height 27
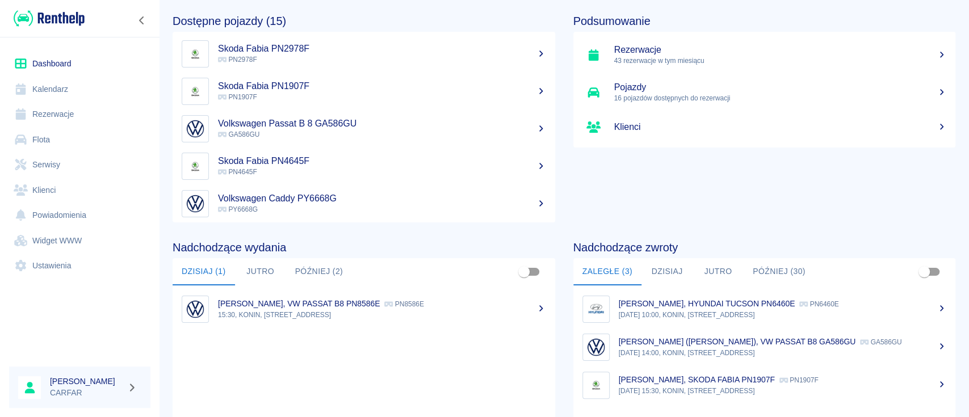
scroll to position [0, 0]
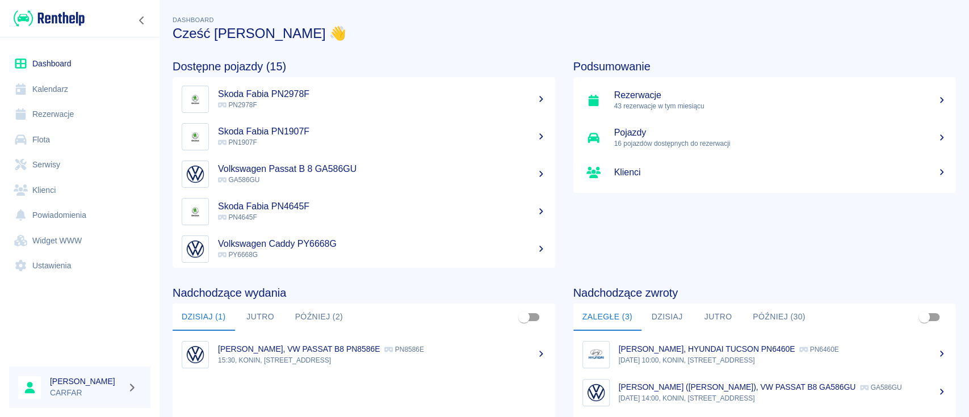
click at [255, 317] on button "Jutro" at bounding box center [260, 317] width 51 height 27
click at [60, 111] on link "Rezerwacje" at bounding box center [79, 115] width 141 height 26
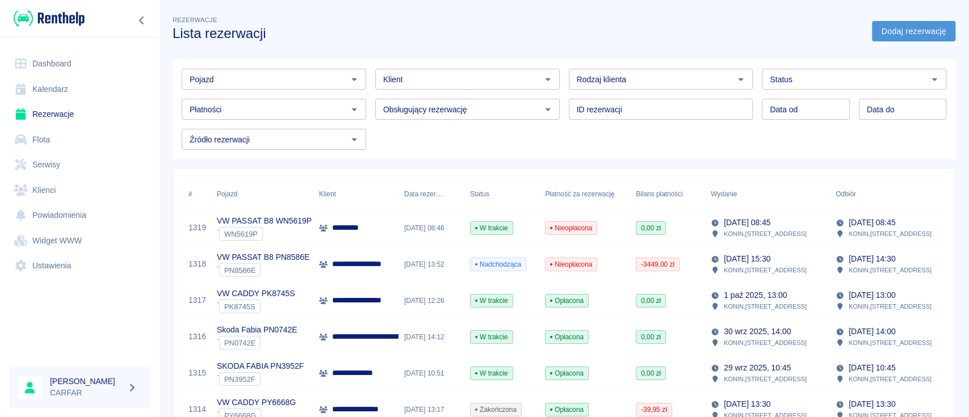
click at [876, 39] on link "Dodaj rezerwację" at bounding box center [913, 31] width 83 height 21
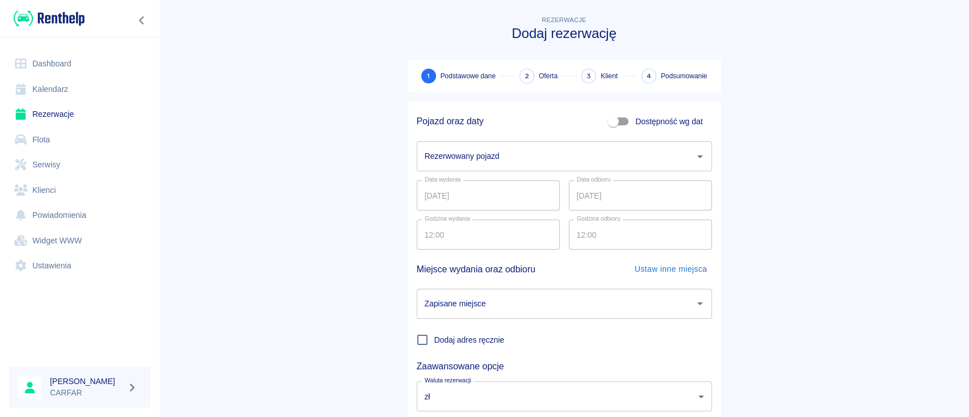
click at [615, 120] on input "Dostępność wg dat" at bounding box center [613, 122] width 65 height 22
checkbox input "true"
click at [499, 208] on input "12:00" at bounding box center [484, 195] width 135 height 30
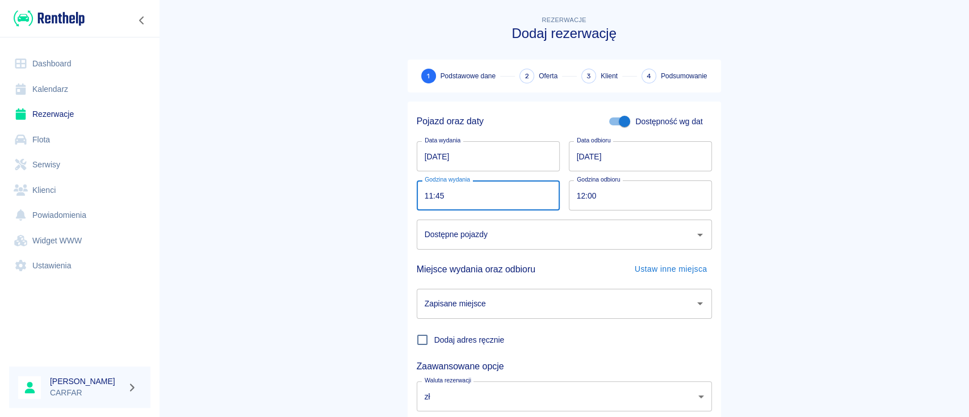
type input "11:45"
click at [672, 192] on input "12:00" at bounding box center [636, 195] width 135 height 30
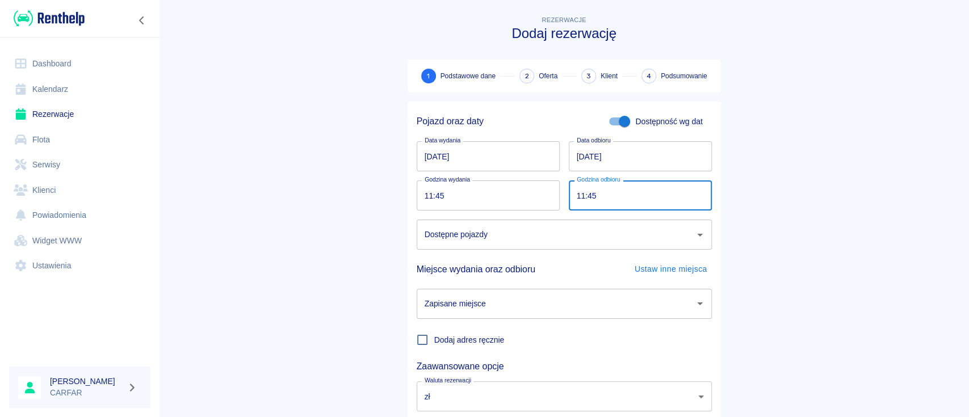
type input "11:45"
click at [556, 238] on input "Dostępne pojazdy" at bounding box center [556, 235] width 268 height 20
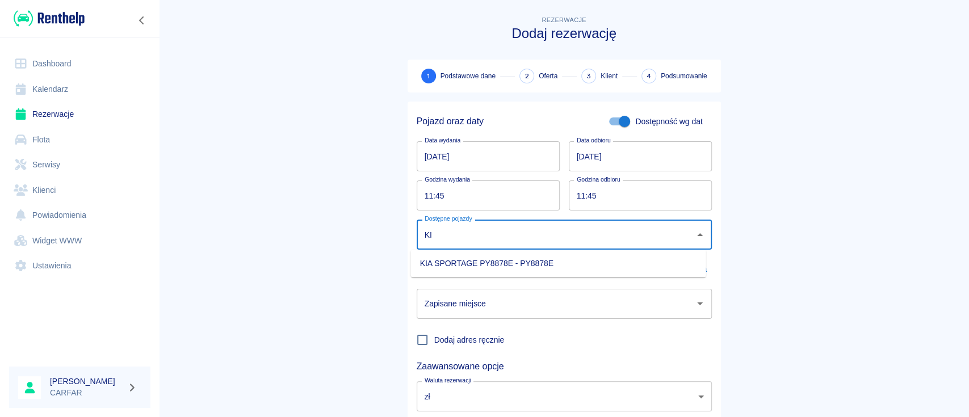
click at [555, 257] on li "KIA SPORTAGE PY8878E - PY8878E" at bounding box center [558, 263] width 295 height 19
type input "KIA SPORTAGE PY8878E - PY8878E"
click at [531, 306] on input "Zapisane miejsce" at bounding box center [556, 304] width 268 height 20
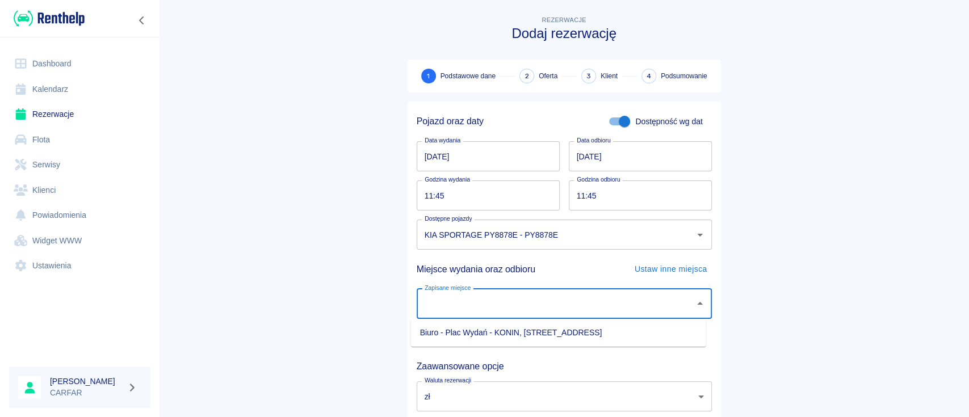
click at [532, 324] on li "Biuro - Plac Wydań - KONIN, [STREET_ADDRESS]" at bounding box center [558, 333] width 295 height 19
type input "Biuro - Plac Wydań - KONIN, [STREET_ADDRESS]"
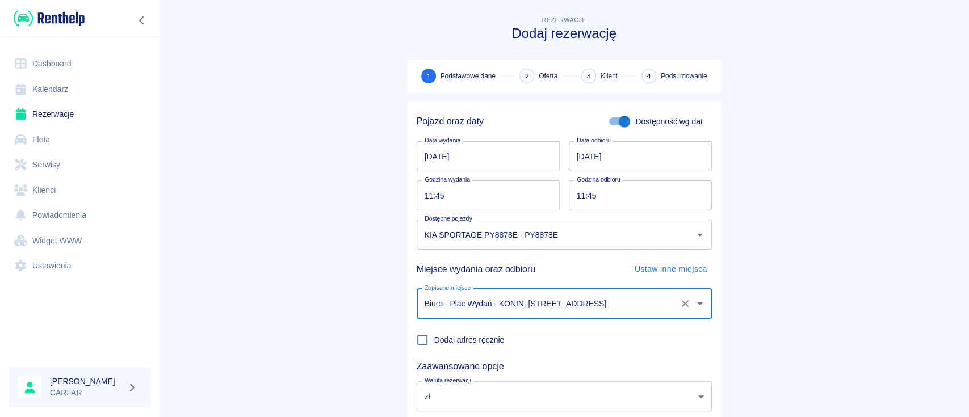
scroll to position [75, 0]
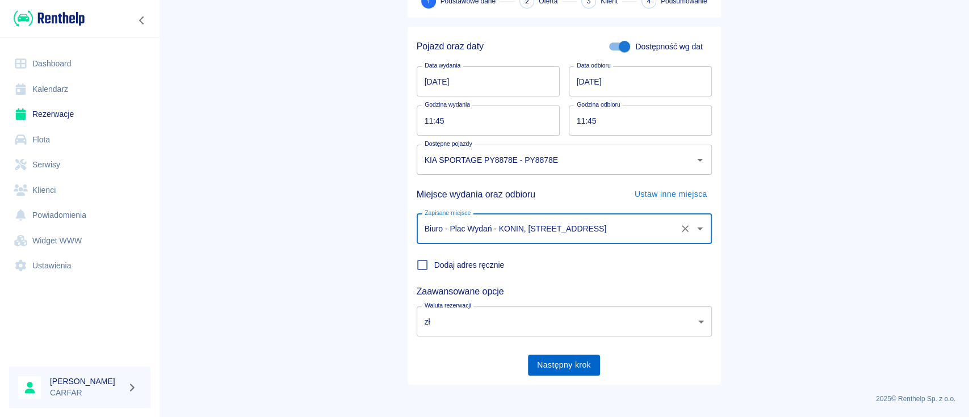
click at [552, 369] on button "Następny krok" at bounding box center [564, 365] width 72 height 21
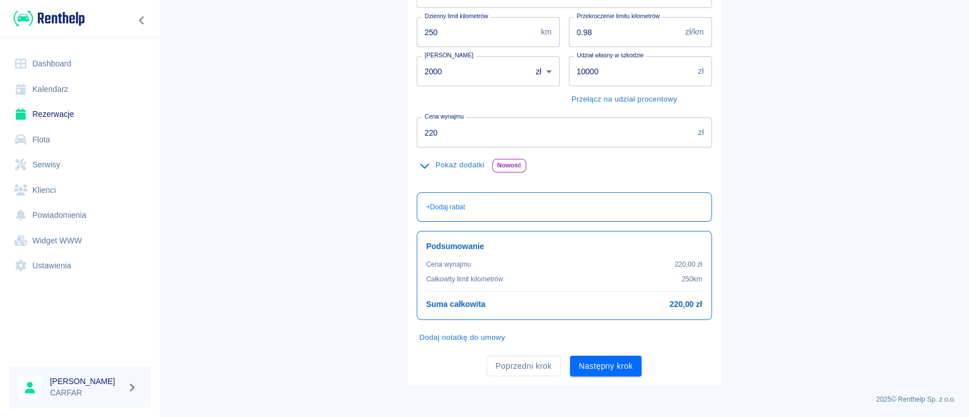
scroll to position [192, 0]
click at [610, 367] on button "Następny krok" at bounding box center [606, 365] width 72 height 21
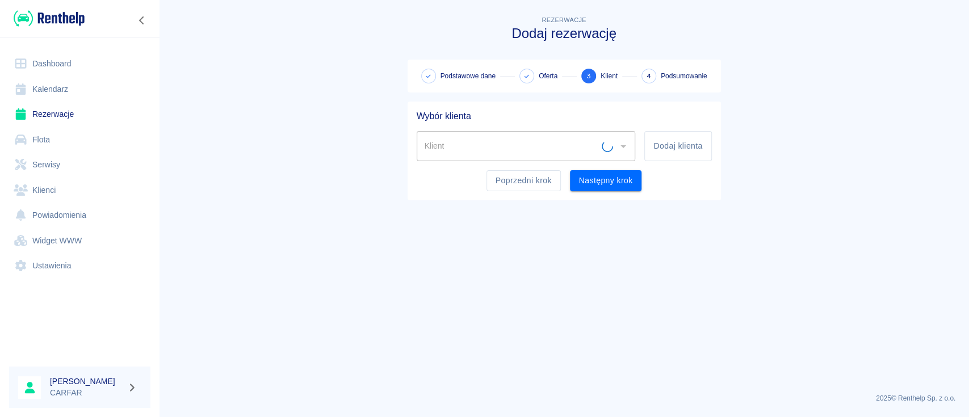
scroll to position [0, 0]
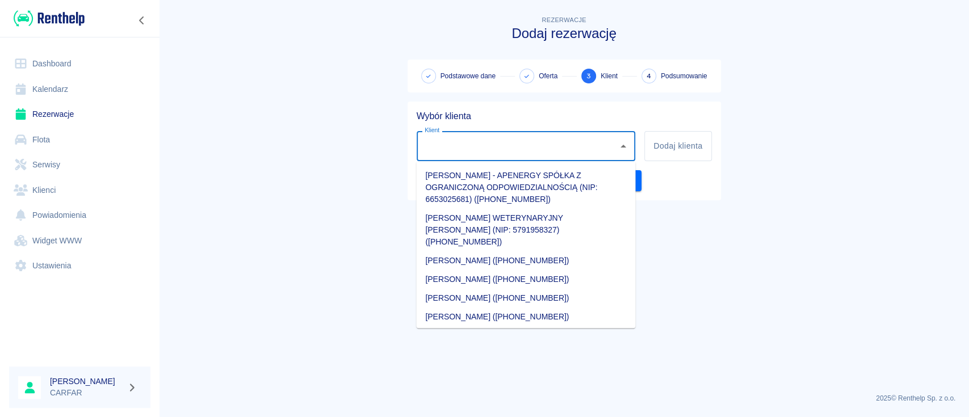
click at [562, 154] on input "Klient" at bounding box center [518, 146] width 192 height 20
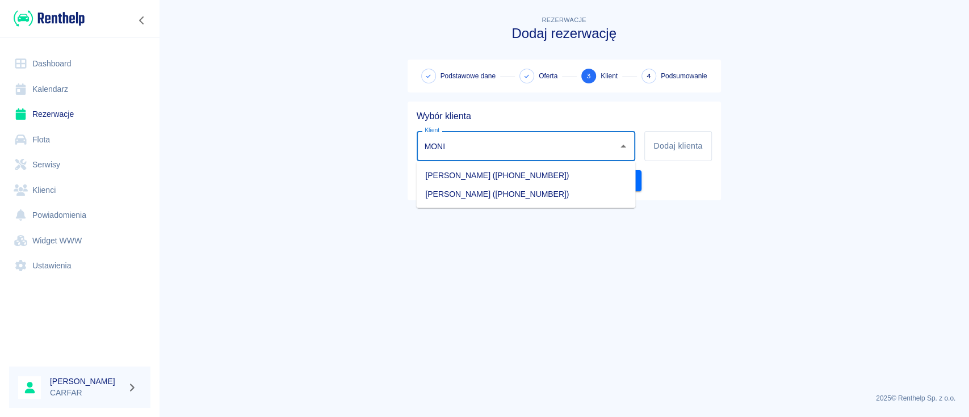
click at [536, 200] on li "[PERSON_NAME] ([PHONE_NUMBER])" at bounding box center [525, 193] width 219 height 19
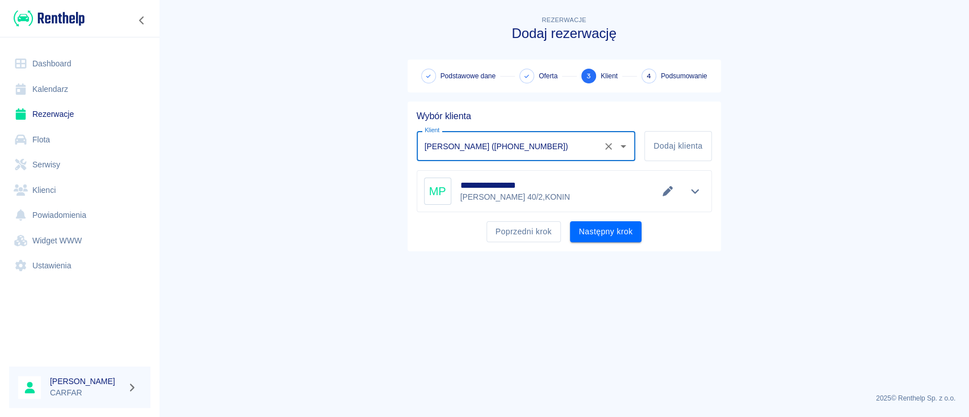
type input "[PERSON_NAME] ([PHONE_NUMBER])"
click at [662, 194] on icon "Edytuj dane" at bounding box center [667, 191] width 13 height 10
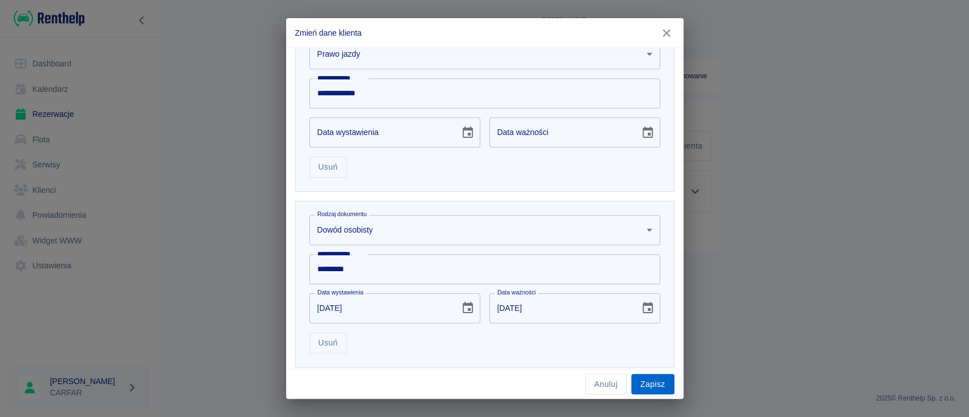
scroll to position [435, 0]
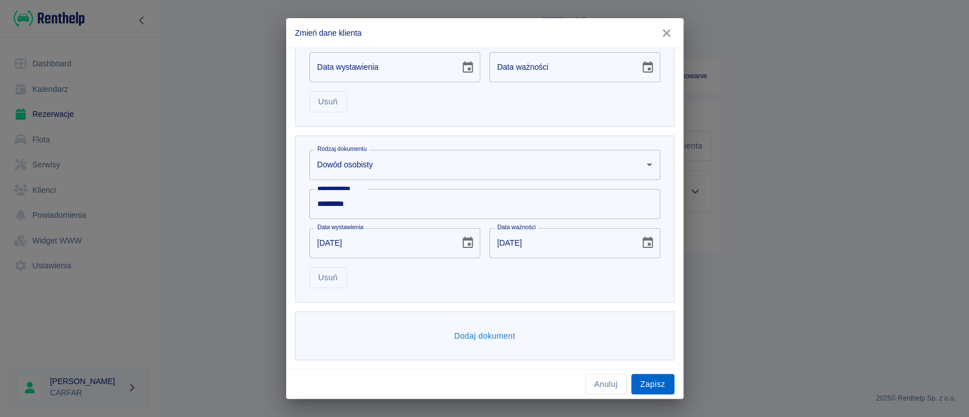
click at [668, 379] on button "Zapisz" at bounding box center [652, 384] width 43 height 21
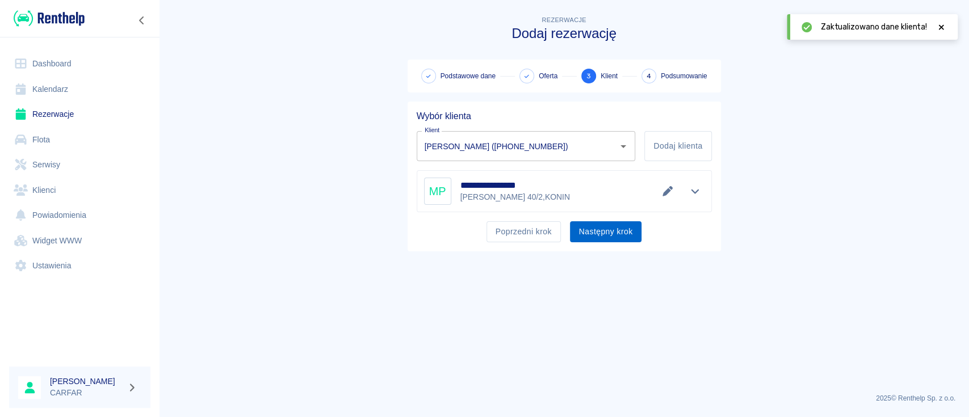
click at [629, 236] on button "Następny krok" at bounding box center [606, 231] width 72 height 21
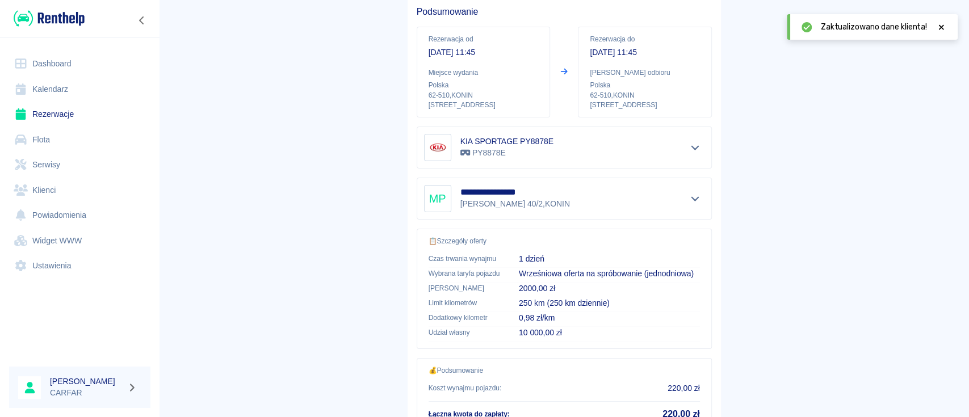
scroll to position [194, 0]
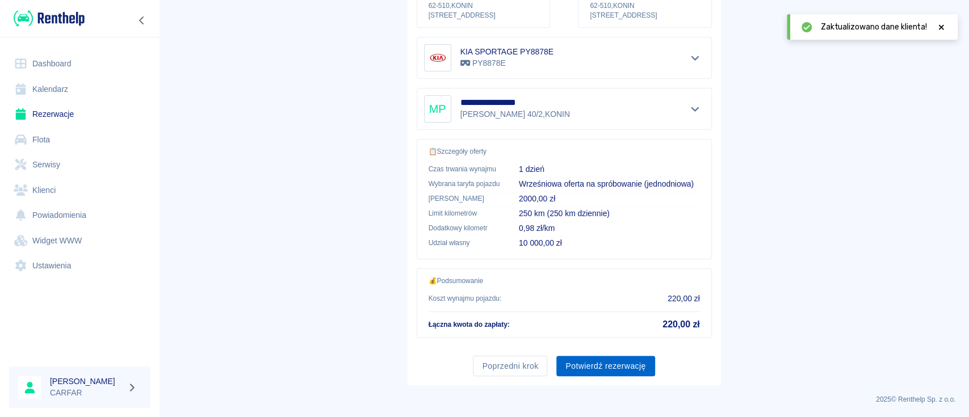
click at [617, 366] on button "Potwierdź rezerwację" at bounding box center [605, 366] width 98 height 21
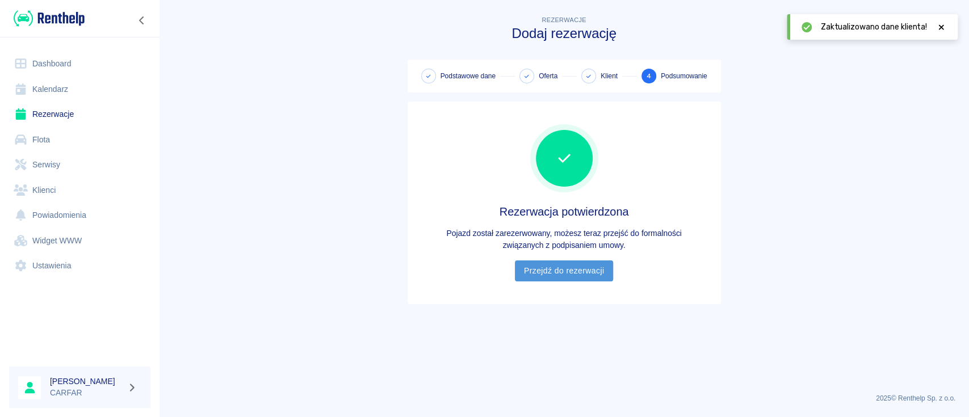
click at [585, 278] on link "Przejdź do rezerwacji" at bounding box center [564, 271] width 98 height 21
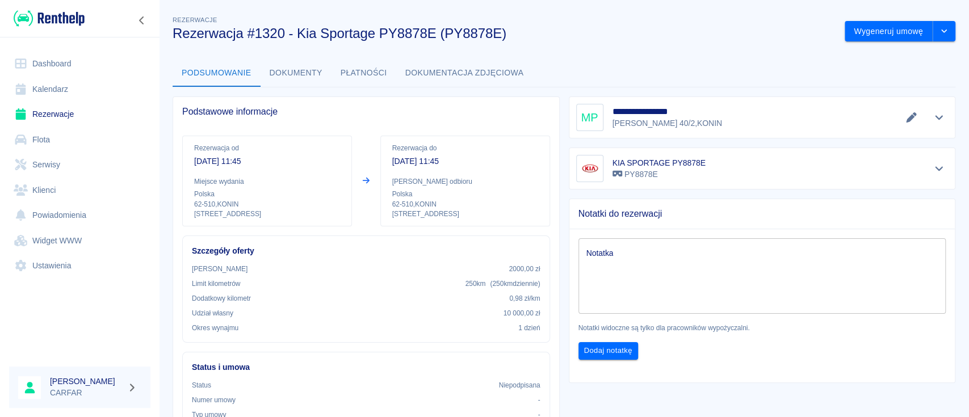
click at [64, 114] on link "Rezerwacje" at bounding box center [79, 115] width 141 height 26
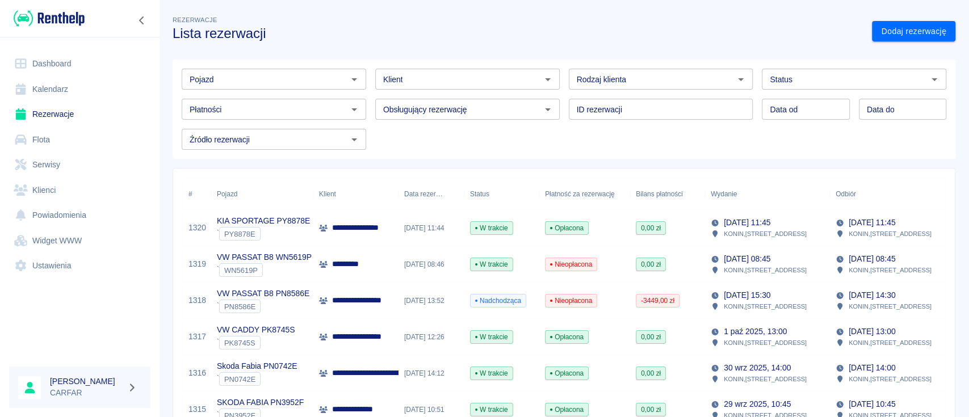
click at [247, 85] on input "Pojazd" at bounding box center [264, 79] width 159 height 14
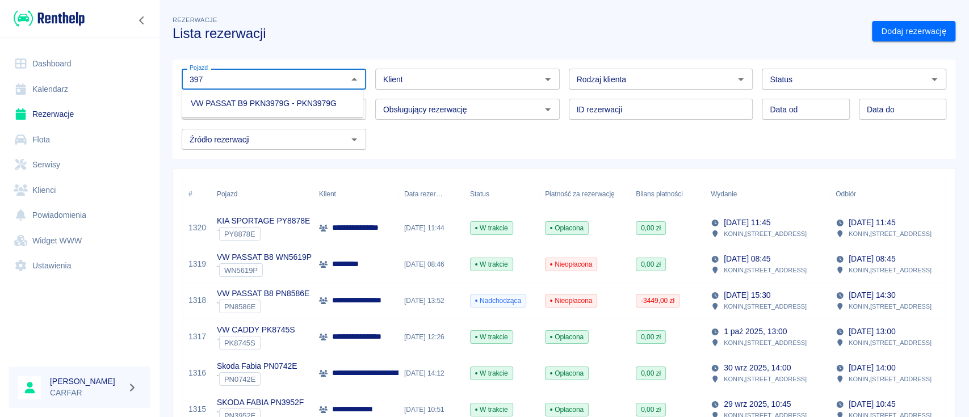
click at [272, 107] on li "VW PASSAT B9 PKN3979G - PKN3979G" at bounding box center [273, 103] width 182 height 19
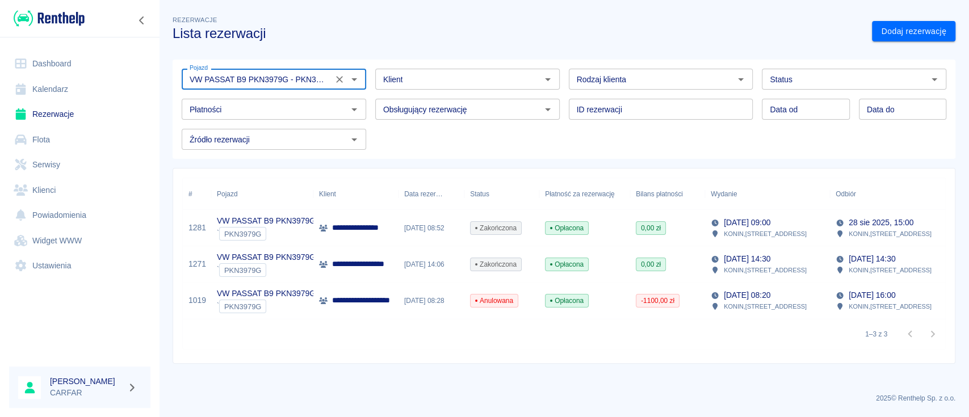
type input "VW PASSAT B9 PKN3979G - PKN3979G"
click at [364, 267] on p "**********" at bounding box center [373, 264] width 83 height 12
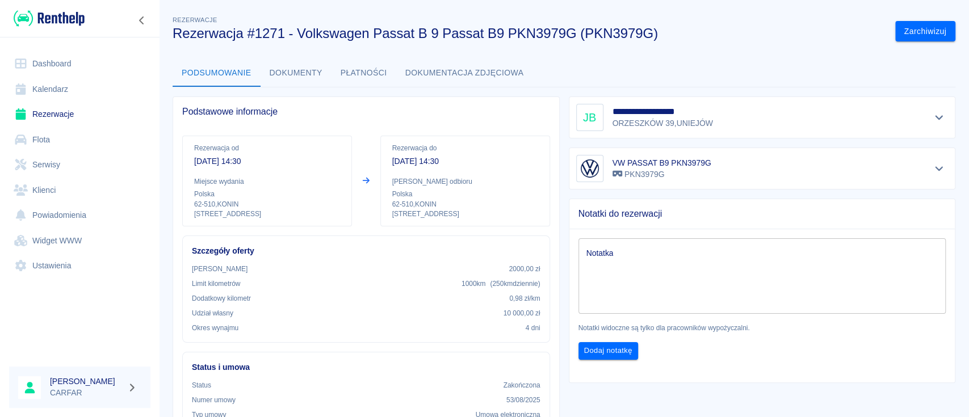
click at [297, 72] on button "Dokumenty" at bounding box center [296, 73] width 71 height 27
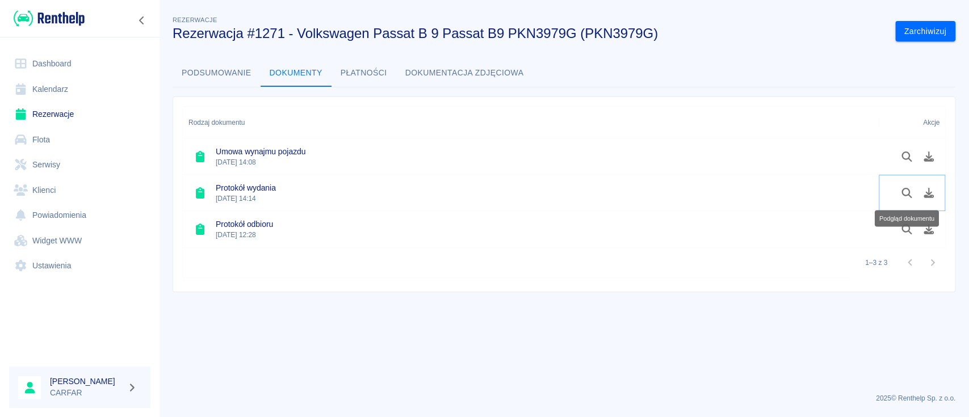
click at [906, 192] on icon "Podgląd dokumentu" at bounding box center [906, 193] width 13 height 10
click at [904, 188] on icon "Podgląd dokumentu" at bounding box center [906, 193] width 13 height 10
click at [86, 15] on div at bounding box center [79, 18] width 159 height 37
click at [68, 15] on img at bounding box center [49, 18] width 71 height 19
